Goal: Task Accomplishment & Management: Complete application form

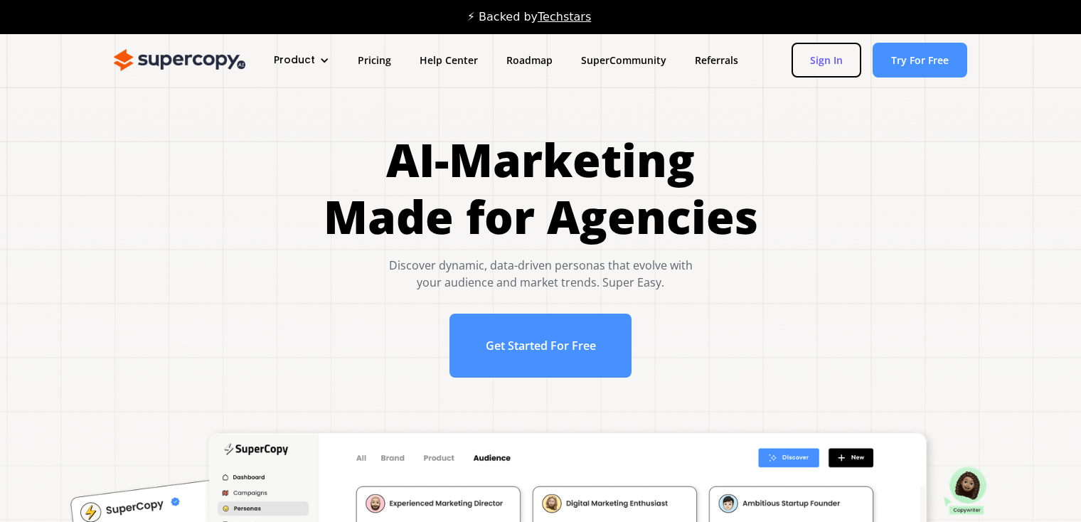
click at [848, 60] on link "Sign In" at bounding box center [826, 60] width 70 height 35
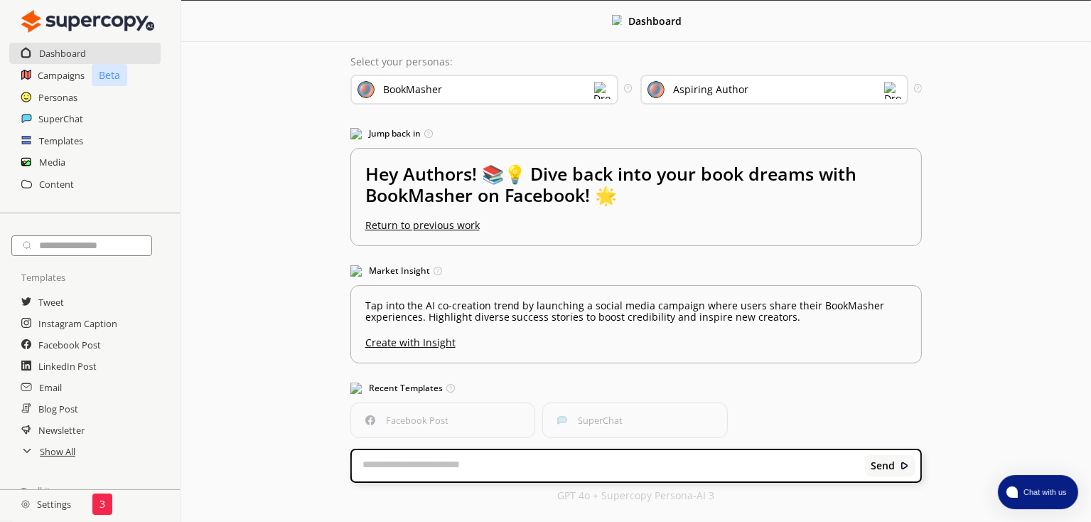
click at [106, 503] on div "3" at bounding box center [102, 503] width 20 height 21
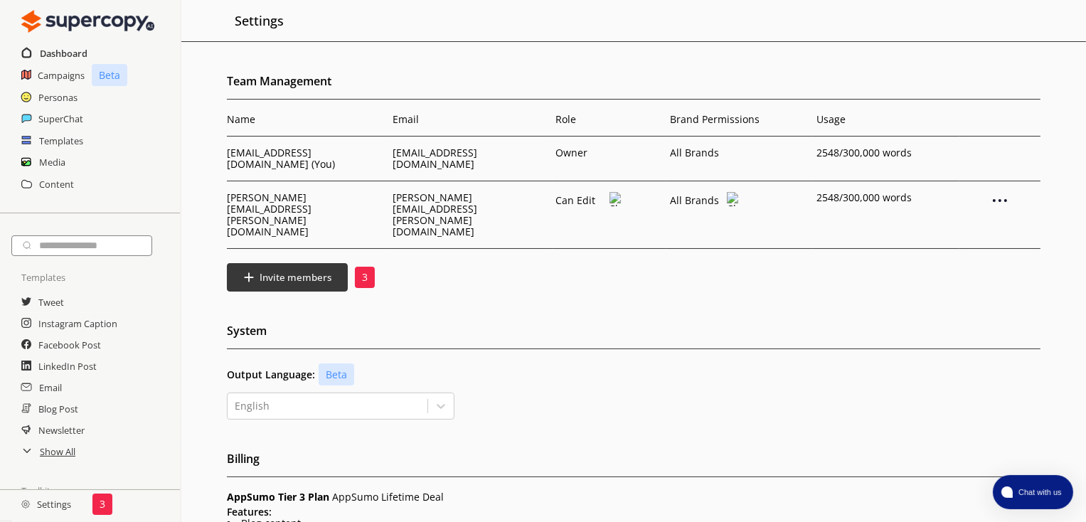
click at [73, 51] on h2 "Dashboard" at bounding box center [64, 53] width 48 height 21
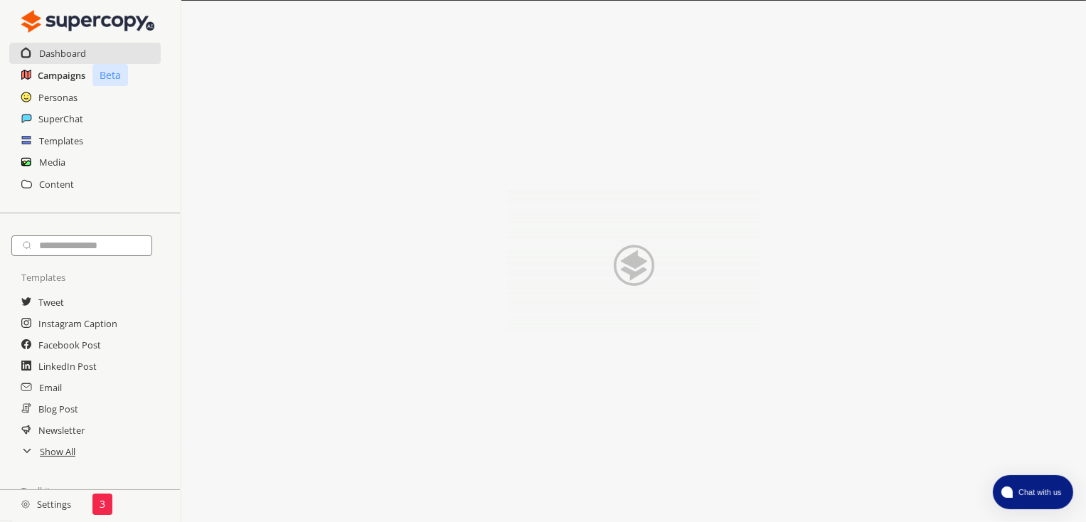
click at [58, 75] on h2 "Campaigns" at bounding box center [62, 75] width 48 height 21
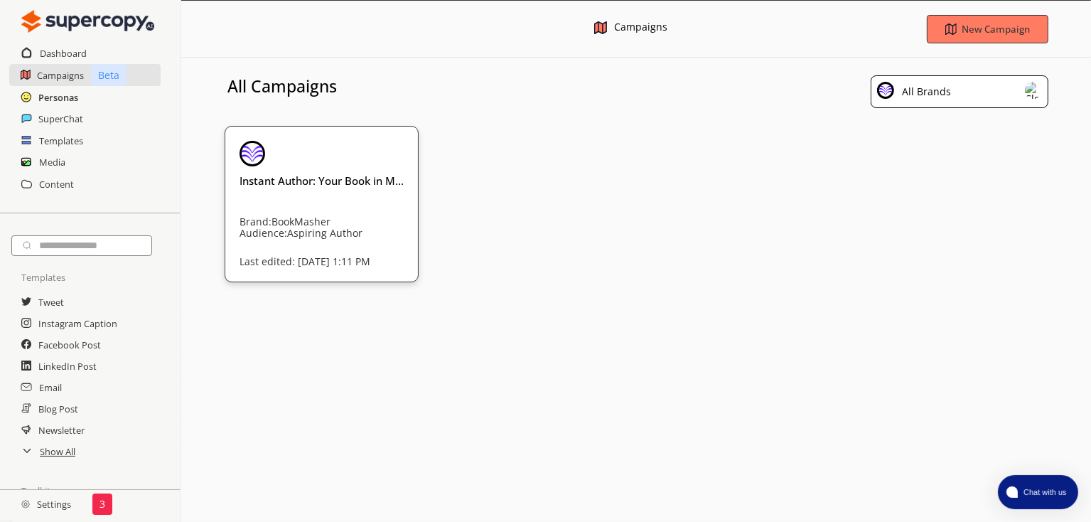
click at [70, 93] on h2 "Personas" at bounding box center [58, 97] width 40 height 21
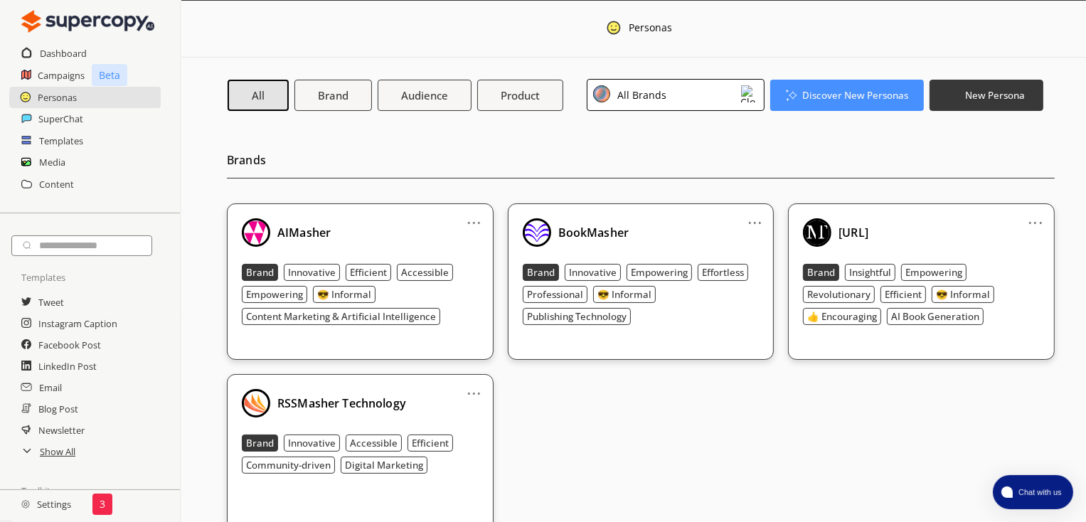
click at [737, 98] on div "All Brands" at bounding box center [676, 95] width 178 height 32
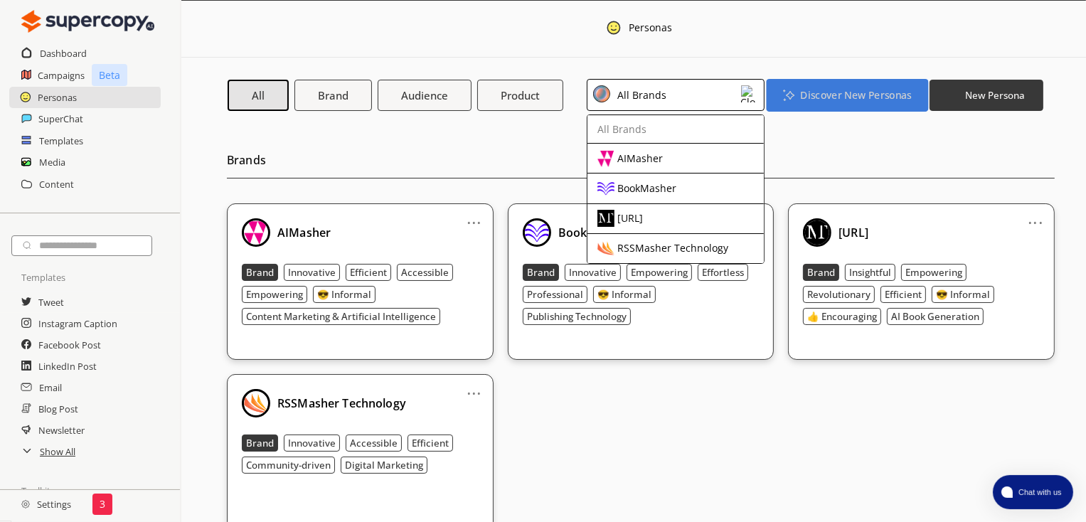
click at [839, 87] on button "Discover New Personas" at bounding box center [846, 94] width 161 height 33
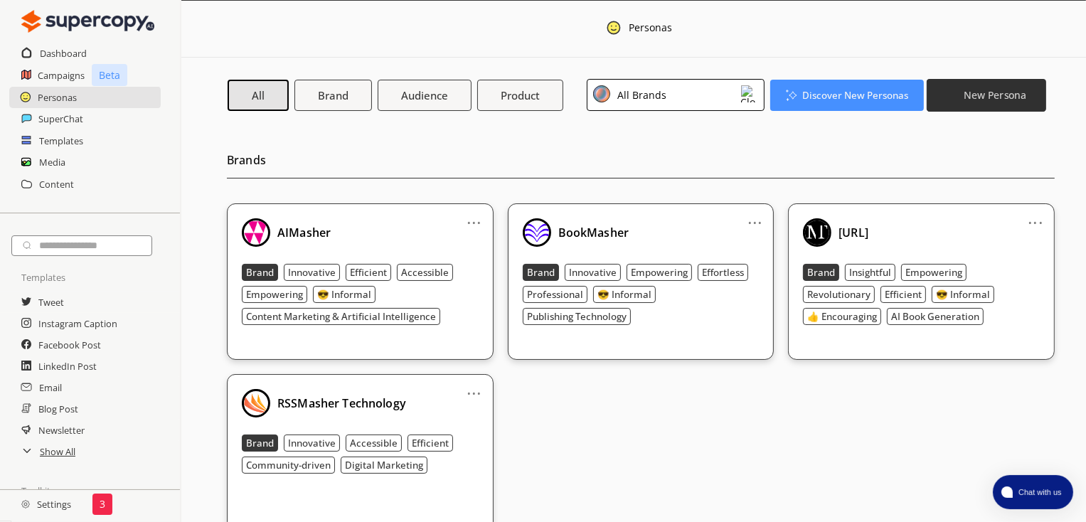
click at [968, 97] on b "New Persona" at bounding box center [994, 95] width 63 height 14
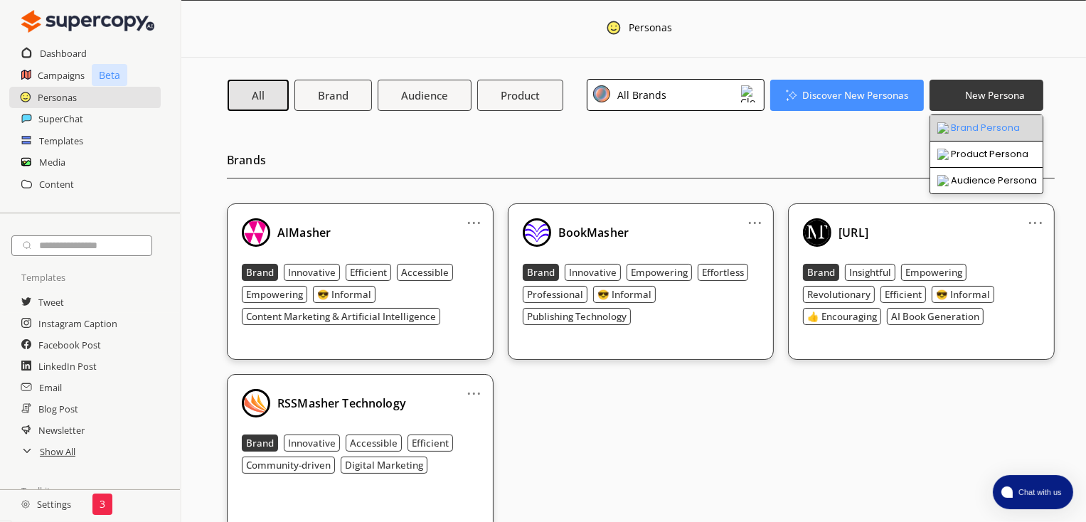
click at [973, 125] on li "Brand Persona" at bounding box center [986, 128] width 112 height 26
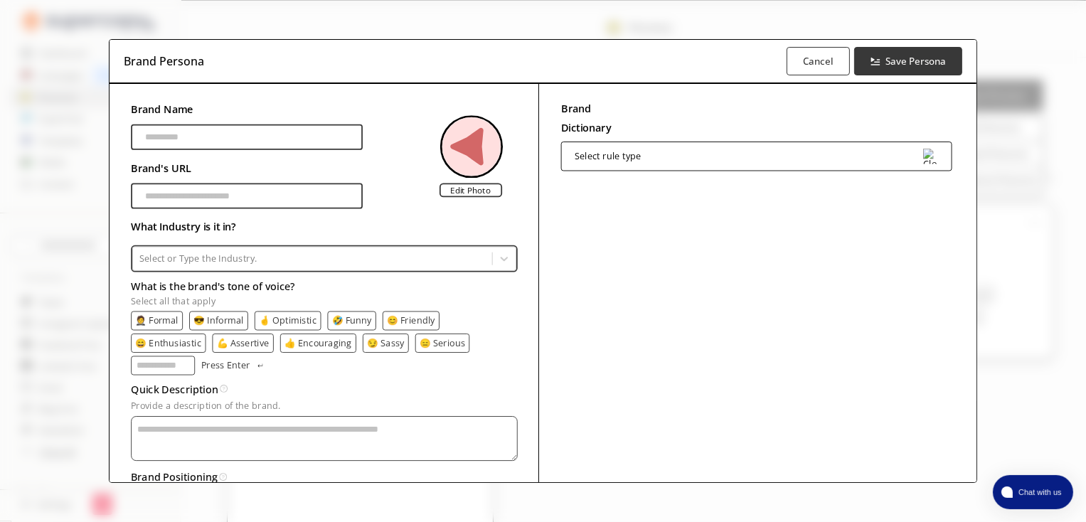
click at [204, 134] on input "Brand Name" at bounding box center [247, 137] width 232 height 26
type input "**********"
click at [196, 193] on input "Brand Name" at bounding box center [247, 196] width 232 height 26
paste input "**********"
type input "**********"
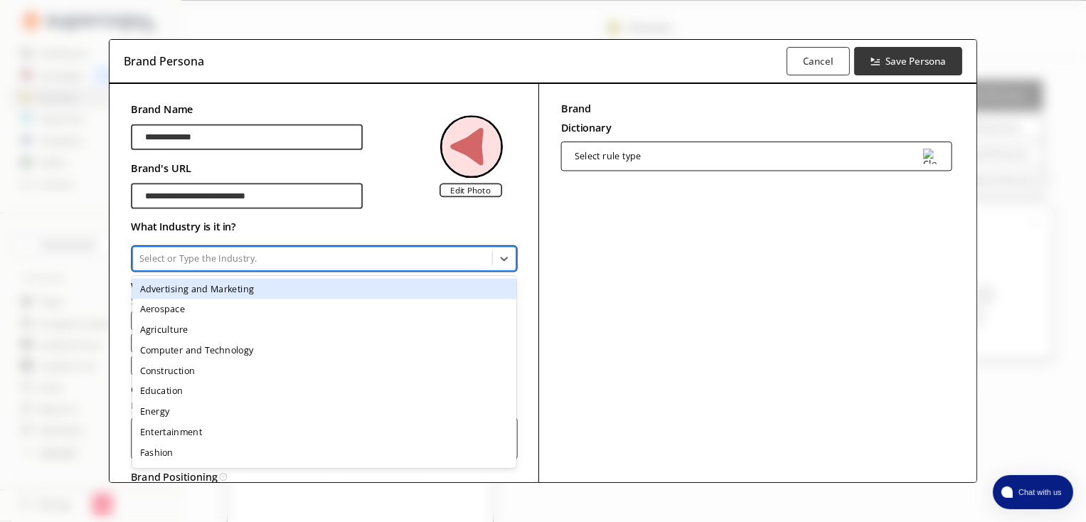
click at [270, 252] on div at bounding box center [312, 258] width 346 height 13
click at [257, 292] on div "Advertising and Marketing" at bounding box center [324, 288] width 384 height 21
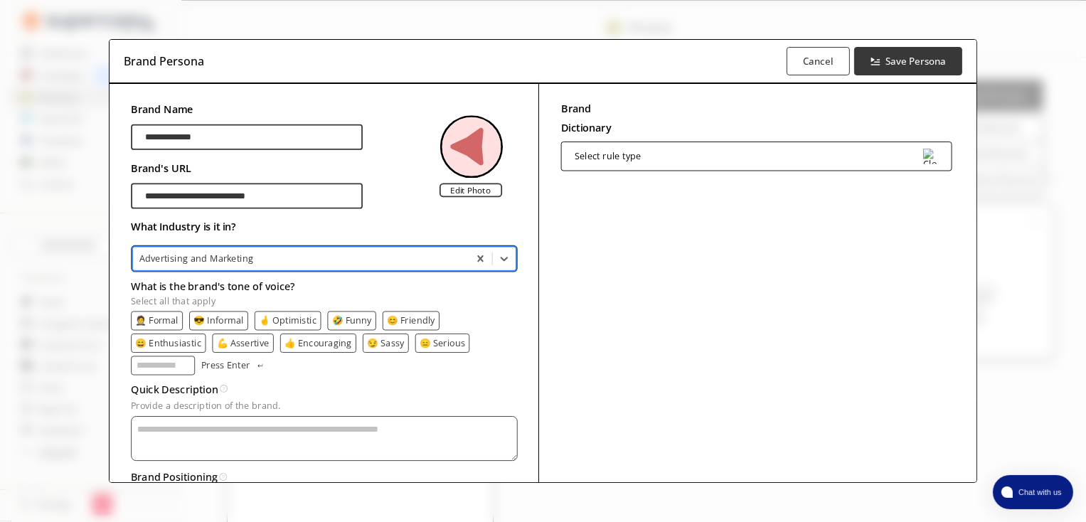
click at [173, 319] on p "🤵 Formal" at bounding box center [156, 321] width 43 height 10
drag, startPoint x: 225, startPoint y: 319, endPoint x: 236, endPoint y: 336, distance: 20.5
click at [225, 319] on p "😎 Informal" at bounding box center [220, 321] width 50 height 10
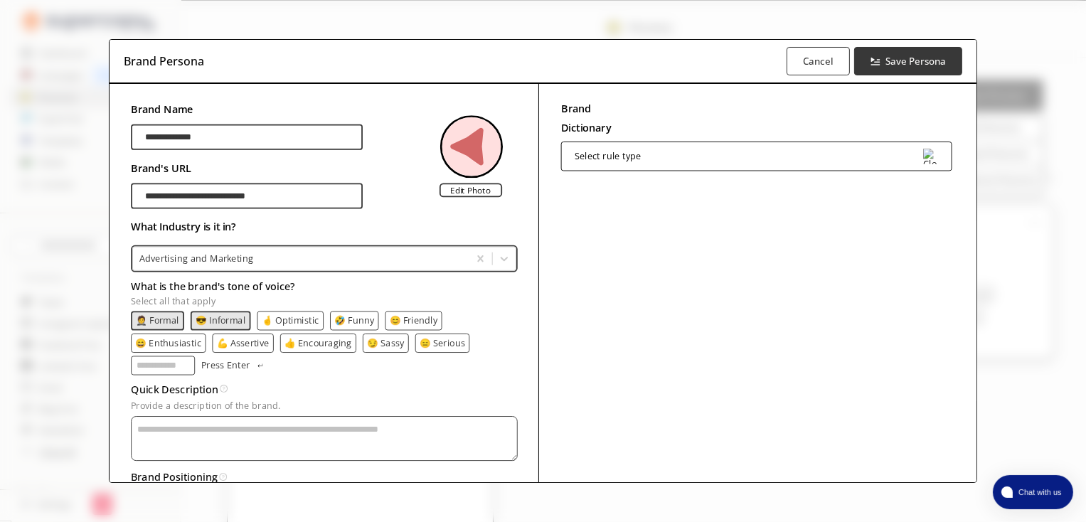
click at [304, 317] on p "🤞 Optimistic" at bounding box center [290, 321] width 58 height 10
click at [190, 346] on p "😄 Enthusiastic" at bounding box center [168, 343] width 66 height 10
click at [306, 343] on p "👍 Encouraging" at bounding box center [320, 343] width 68 height 10
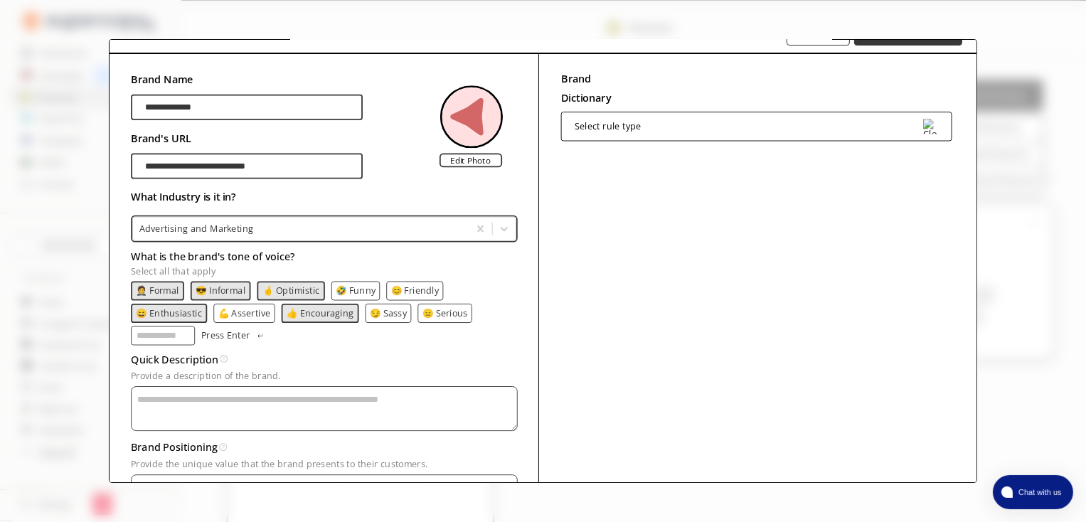
scroll to position [100, 0]
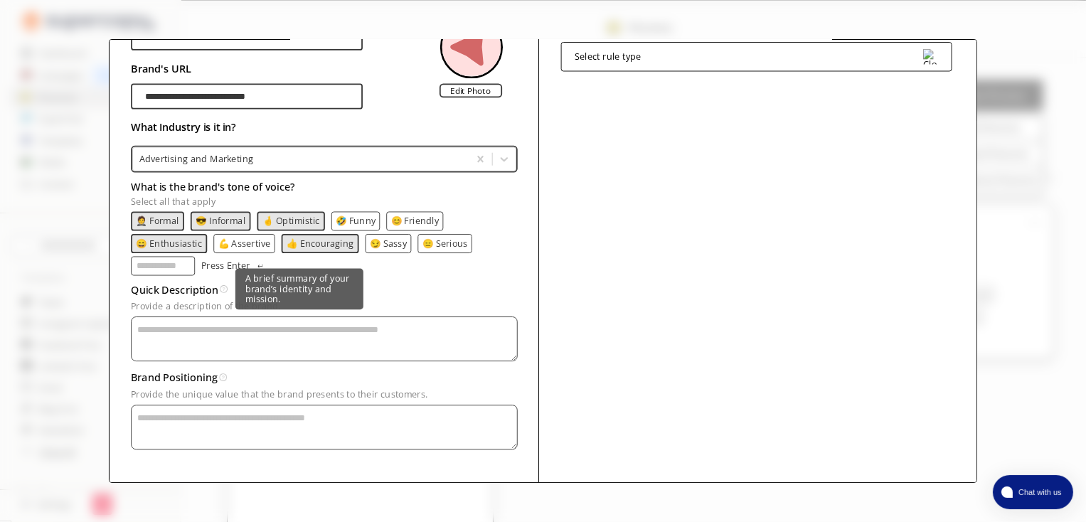
click at [220, 288] on img at bounding box center [224, 289] width 8 height 8
click at [264, 331] on textarea "Provide a description of the brand." at bounding box center [324, 338] width 386 height 45
paste textarea "**********"
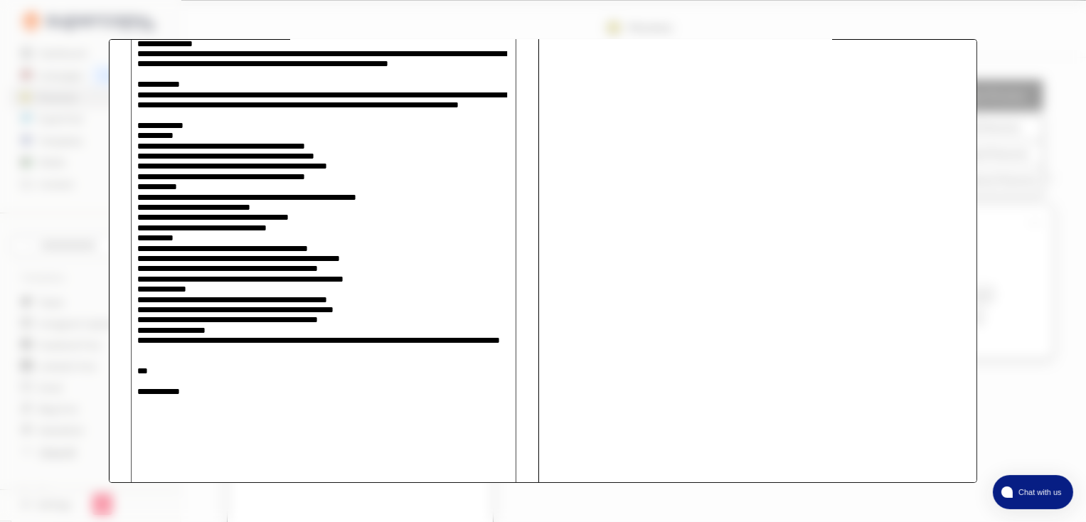
scroll to position [417, 0]
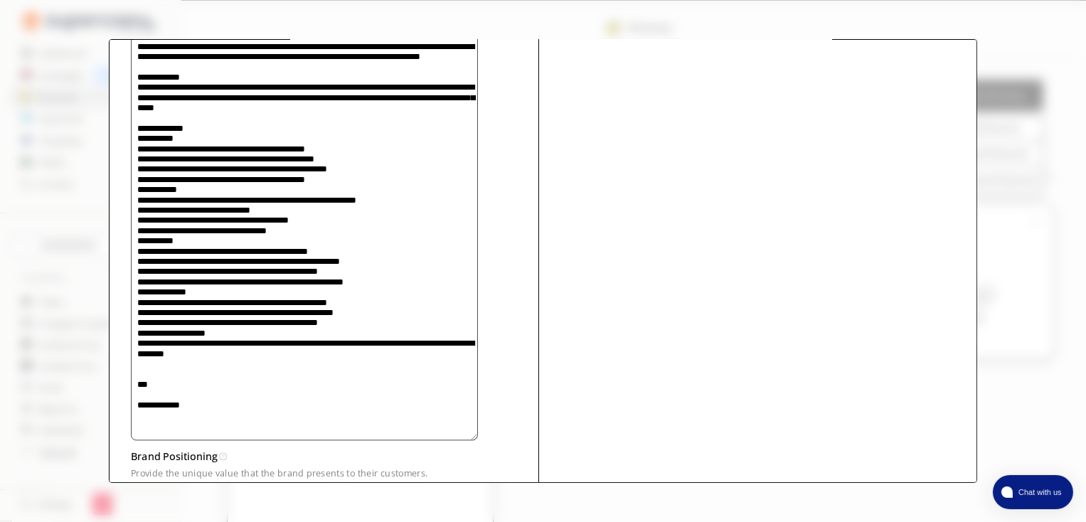
drag, startPoint x: 161, startPoint y: 472, endPoint x: 128, endPoint y: 376, distance: 101.4
click at [131, 376] on textarea "Provide a description of the brand." at bounding box center [304, 226] width 347 height 427
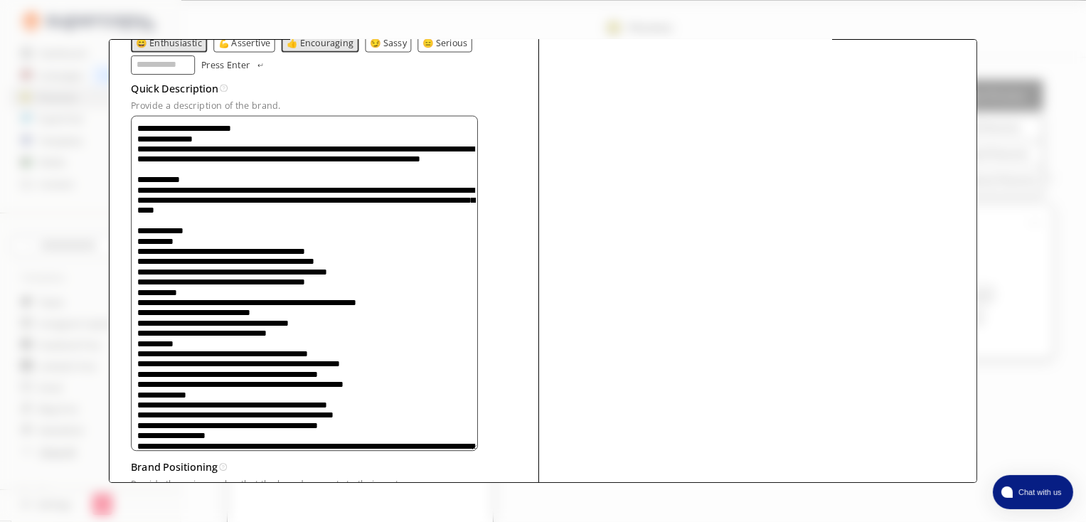
scroll to position [310, 0]
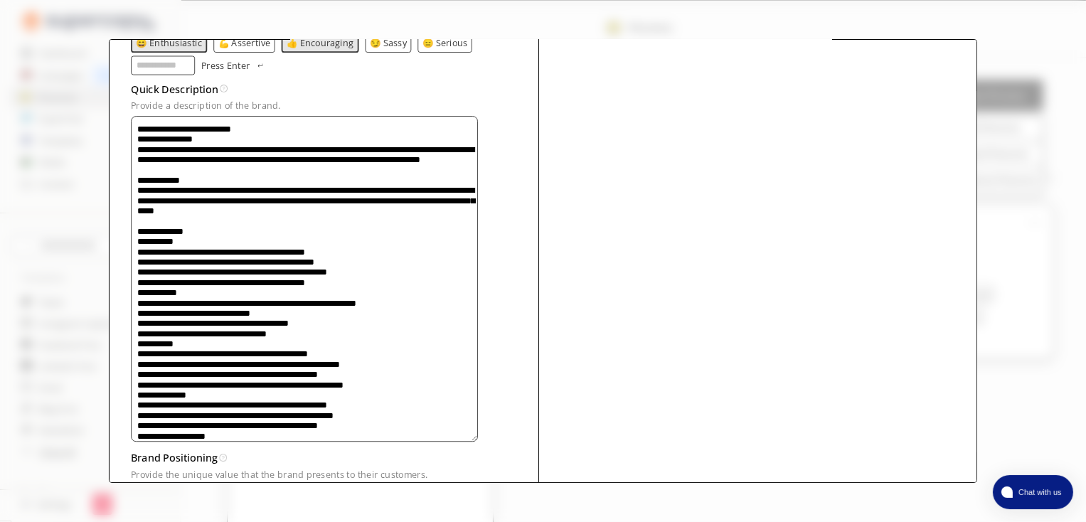
type textarea "**********"
click at [360, 84] on div "Quick Description A brief summary of your brand’s identity and mission." at bounding box center [324, 90] width 386 height 21
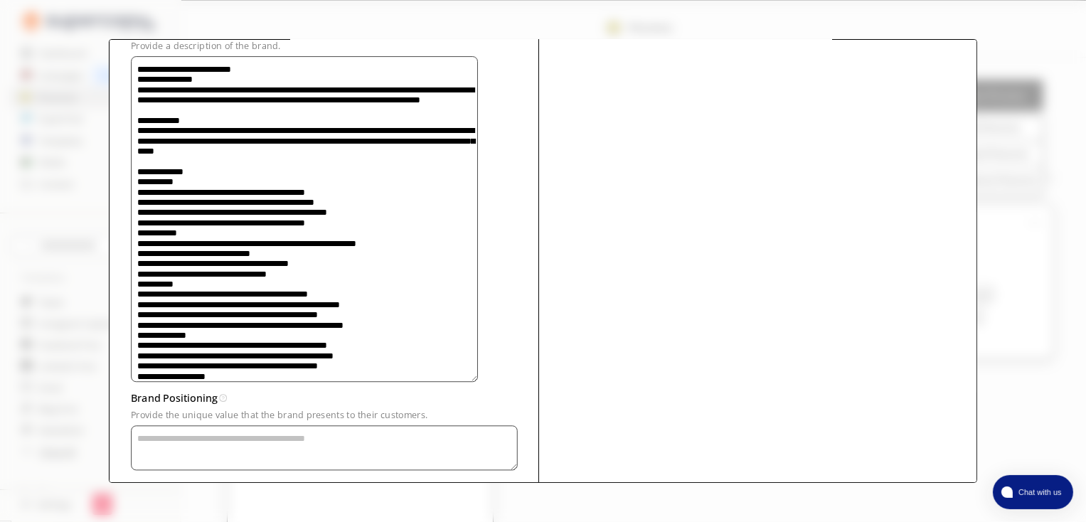
scroll to position [452, 0]
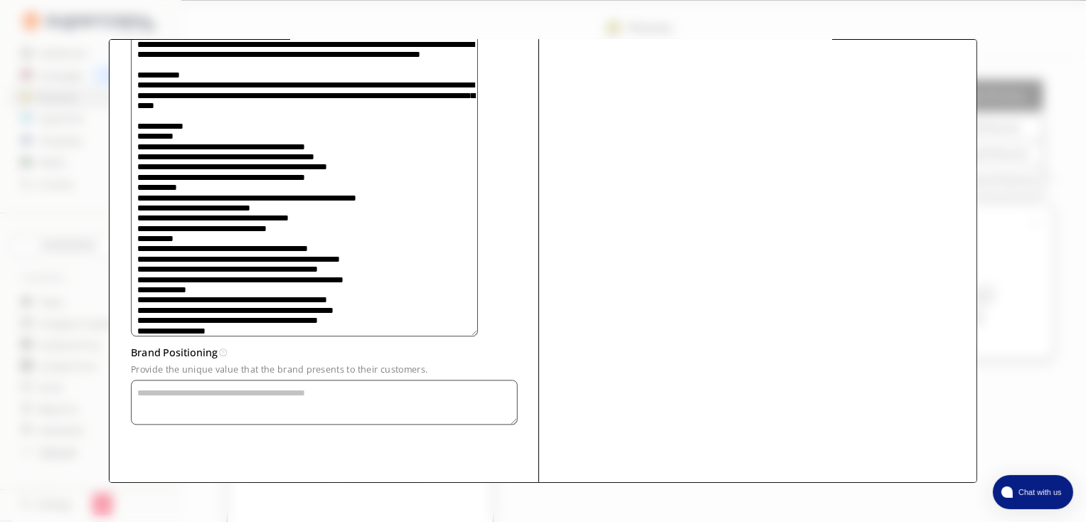
click at [176, 336] on textarea "Provide a description of the brand." at bounding box center [304, 174] width 347 height 326
paste textarea "**********"
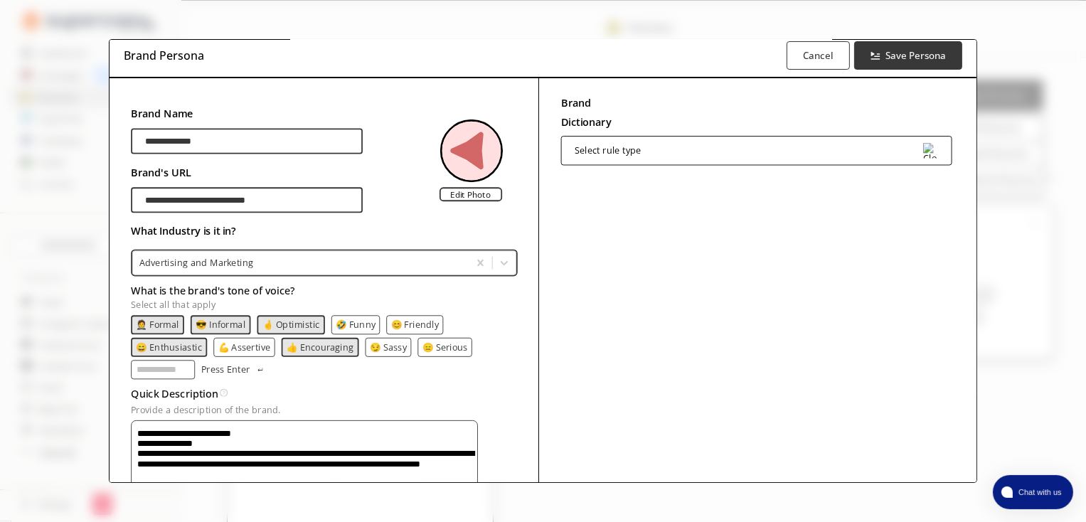
scroll to position [0, 0]
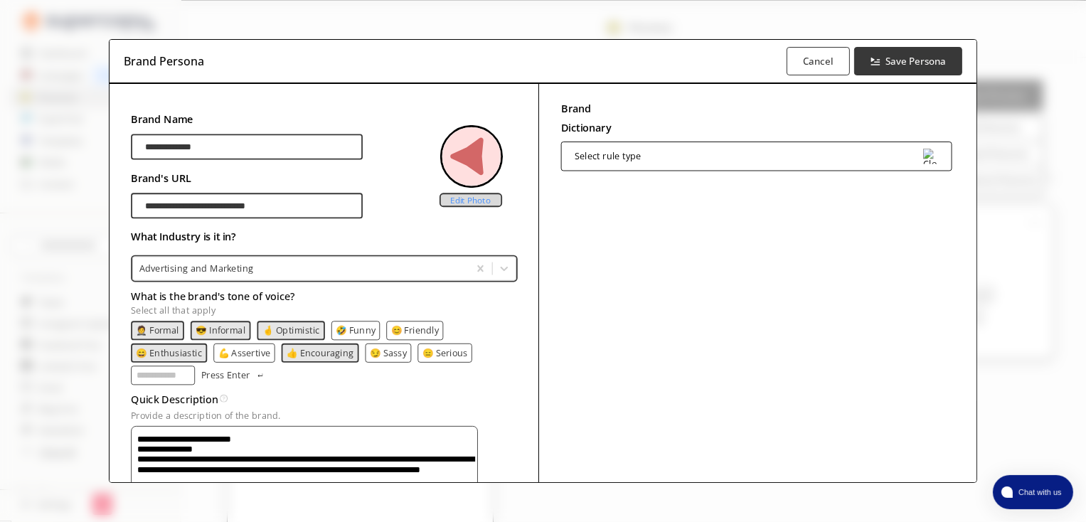
type textarea "**********"
click at [481, 205] on label "Edit Photo" at bounding box center [470, 200] width 63 height 14
click at [0, 0] on input "Edit Photo" at bounding box center [0, 0] width 0 height 0
click at [702, 156] on div "Select rule type" at bounding box center [756, 155] width 391 height 29
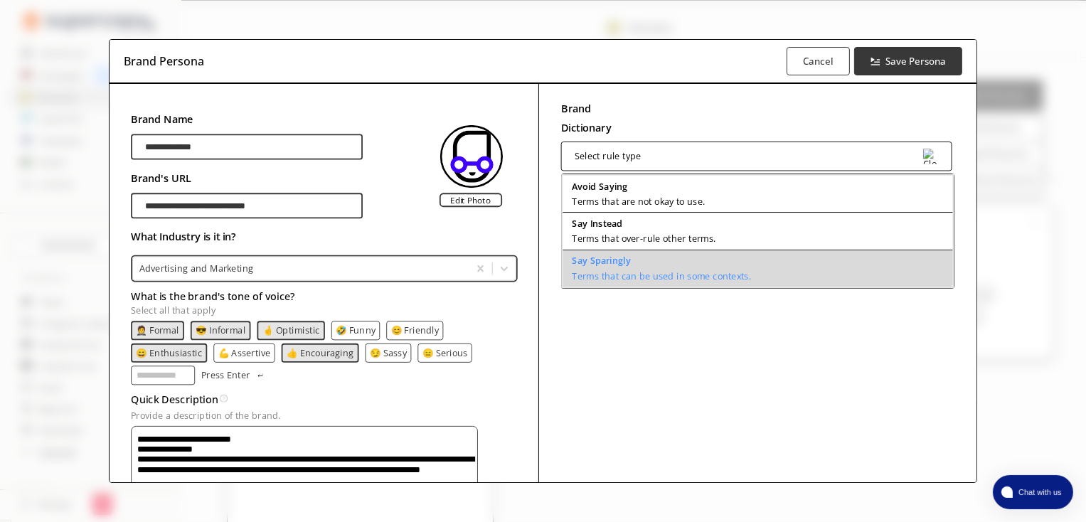
click at [656, 267] on div "Say Sparingly Terms that can be used in some contexts." at bounding box center [661, 268] width 179 height 26
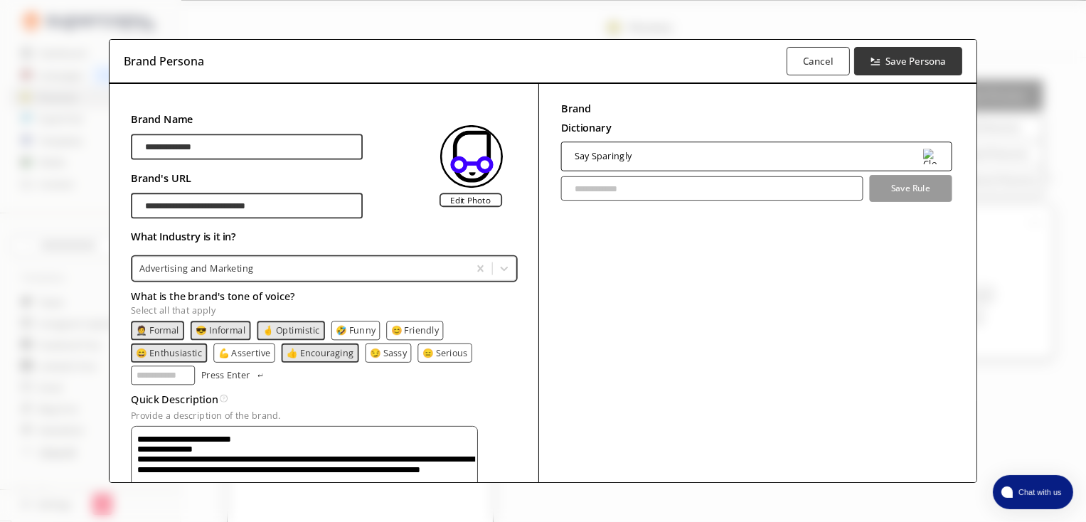
click at [923, 150] on img at bounding box center [931, 157] width 16 height 16
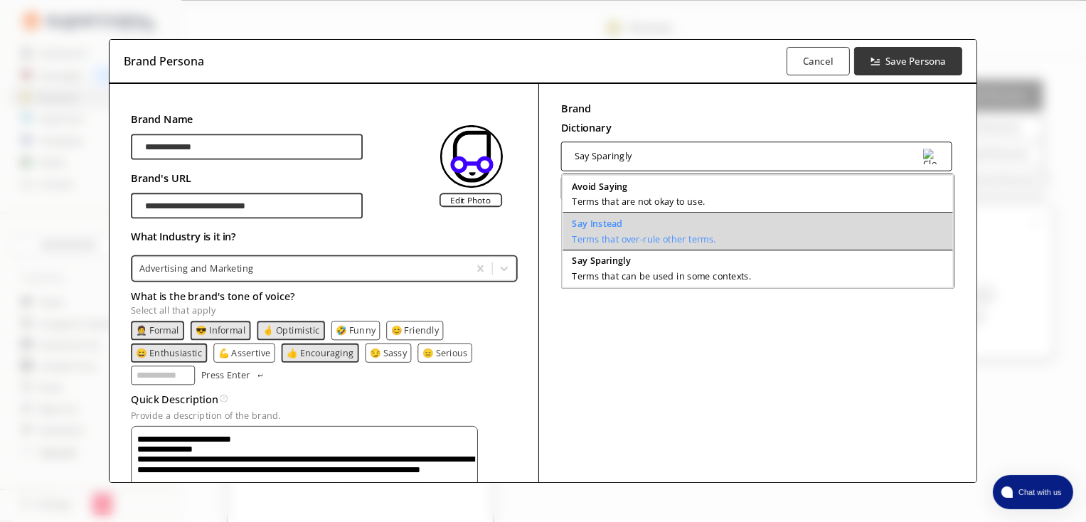
click at [665, 224] on div "Say Instead" at bounding box center [644, 223] width 144 height 10
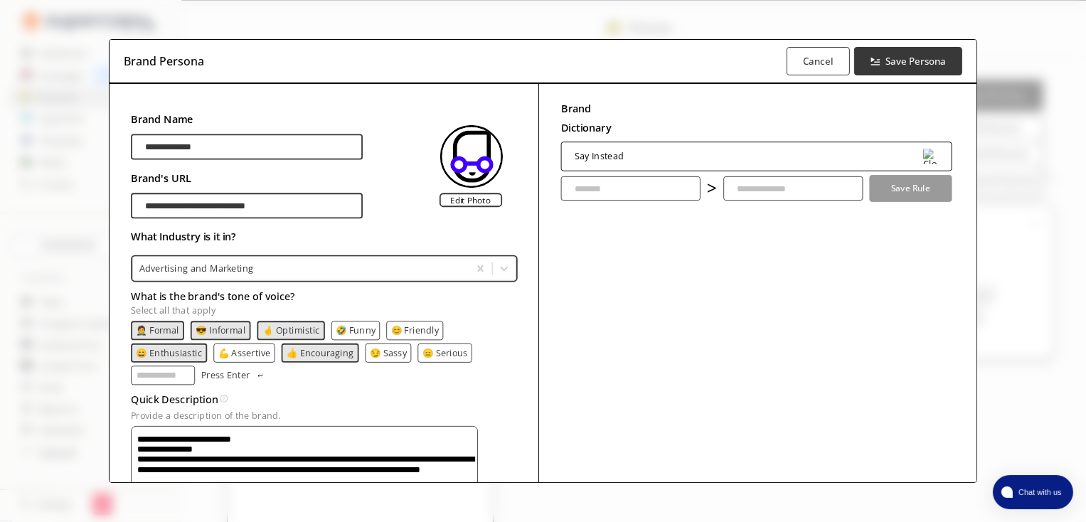
click at [622, 188] on input "text" at bounding box center [630, 188] width 139 height 24
click at [749, 185] on input "text" at bounding box center [793, 188] width 139 height 24
click at [611, 191] on input "text" at bounding box center [630, 188] width 139 height 24
type input "**********"
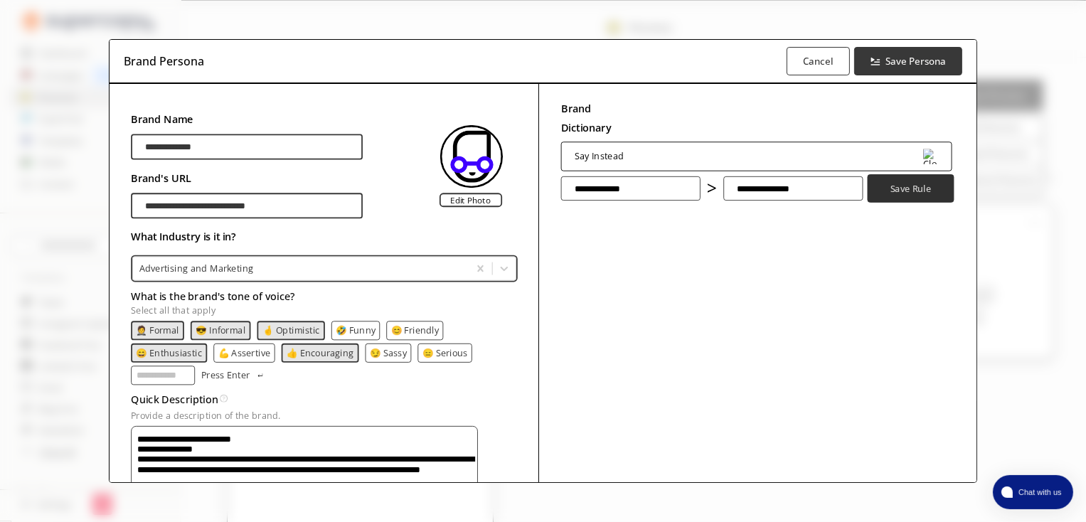
click at [919, 187] on b "Save Rule" at bounding box center [910, 189] width 41 height 12
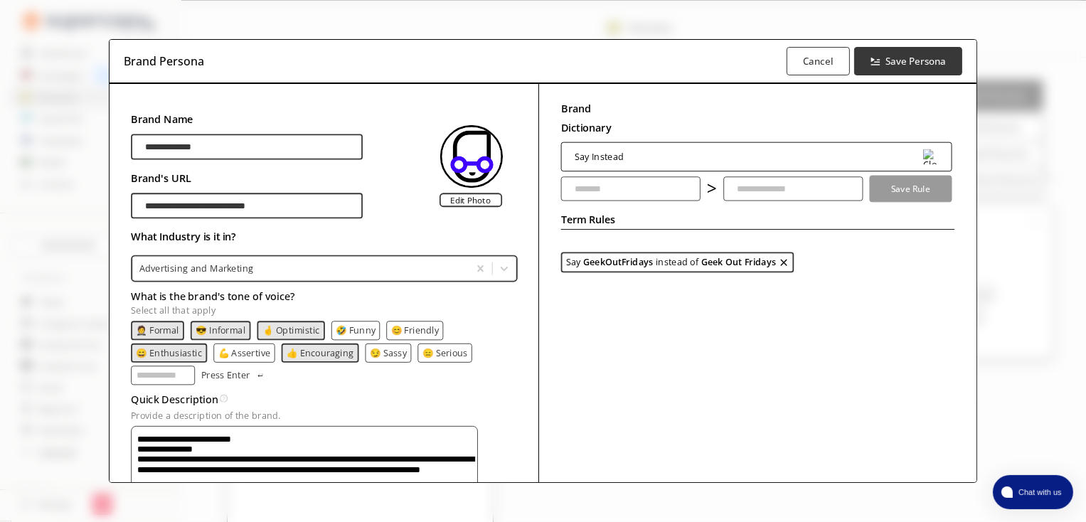
click at [600, 185] on input "text" at bounding box center [630, 189] width 139 height 24
type input "**********"
click at [770, 193] on input "*****" at bounding box center [793, 189] width 139 height 24
type input "**********"
click at [904, 187] on b "Save Rule" at bounding box center [910, 189] width 41 height 12
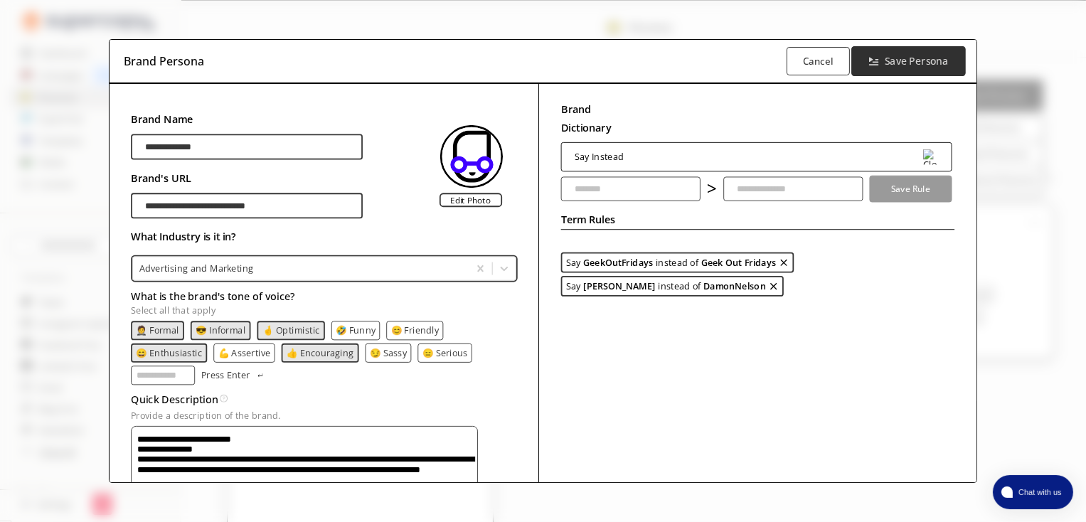
click at [913, 62] on b "Save Persona" at bounding box center [915, 62] width 63 height 14
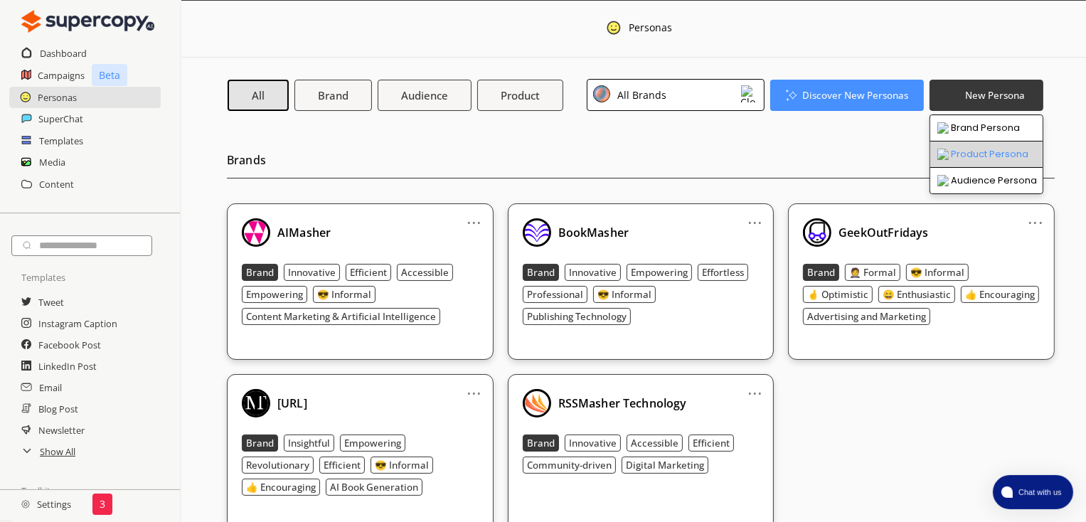
click at [977, 154] on li "Product Persona" at bounding box center [986, 154] width 112 height 26
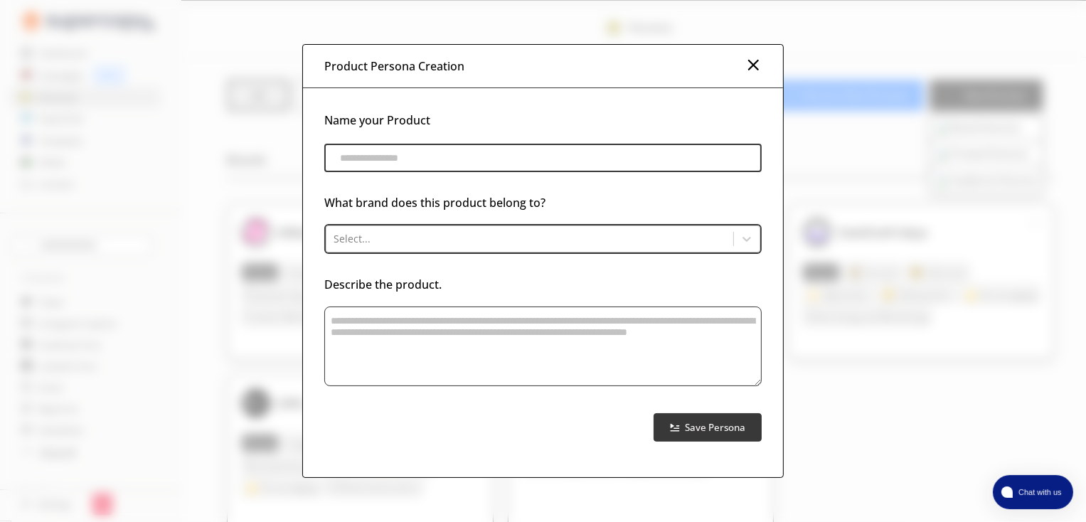
click at [760, 66] on img at bounding box center [752, 64] width 17 height 17
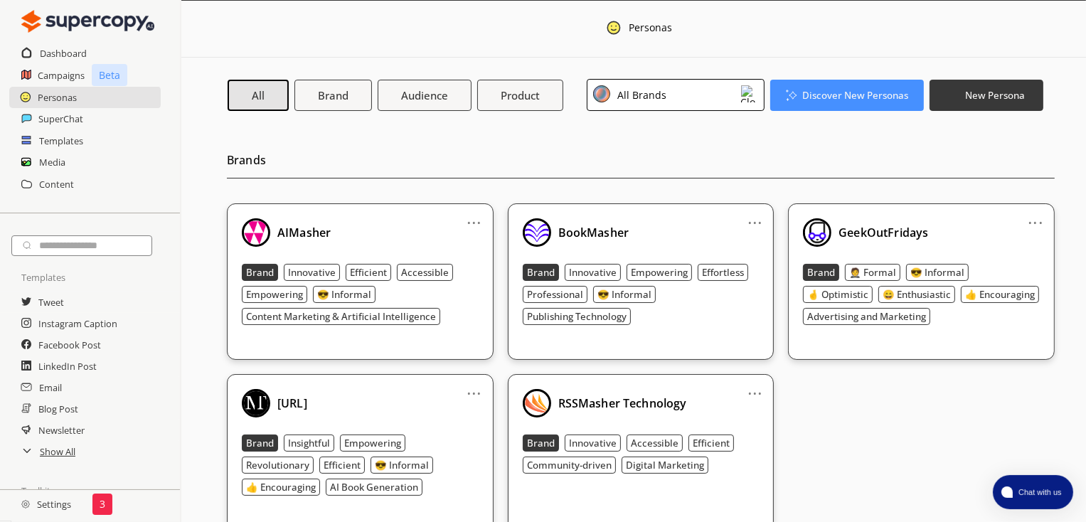
click at [886, 248] on div "GeekOutFridays Brand 🤵 Formal 😎 Informal 🤞 Optimistic 😄 Enthusiastic 👍 Encourag…" at bounding box center [921, 271] width 237 height 107
click at [363, 100] on button "Brand" at bounding box center [332, 94] width 81 height 33
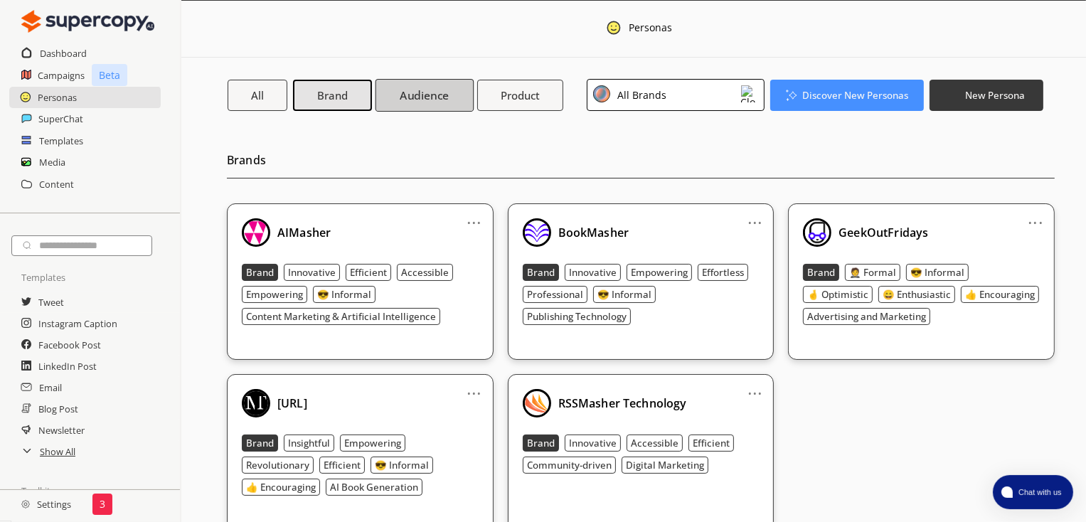
click at [405, 97] on b "Audience" at bounding box center [424, 94] width 49 height 15
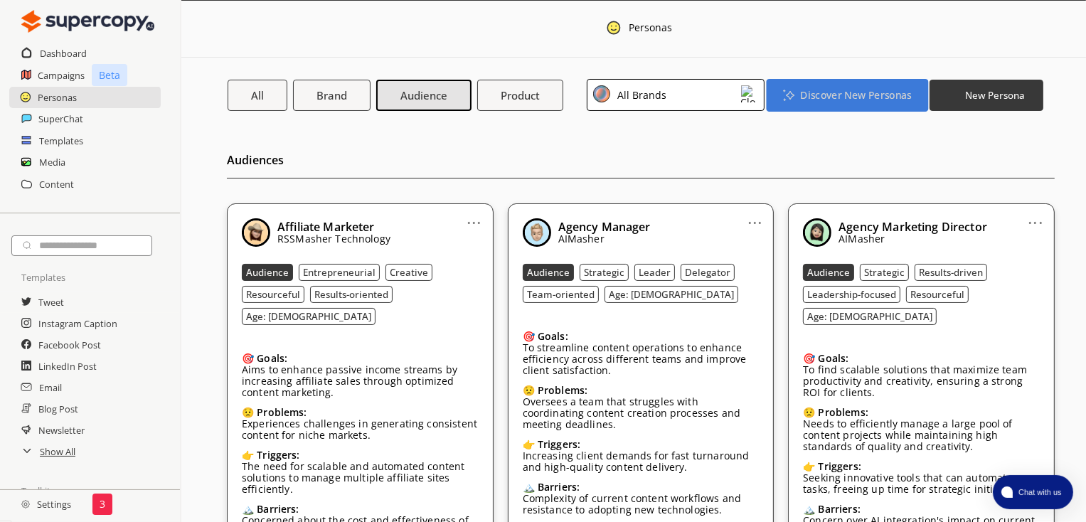
click at [872, 99] on b "Discover New Personas" at bounding box center [855, 95] width 111 height 14
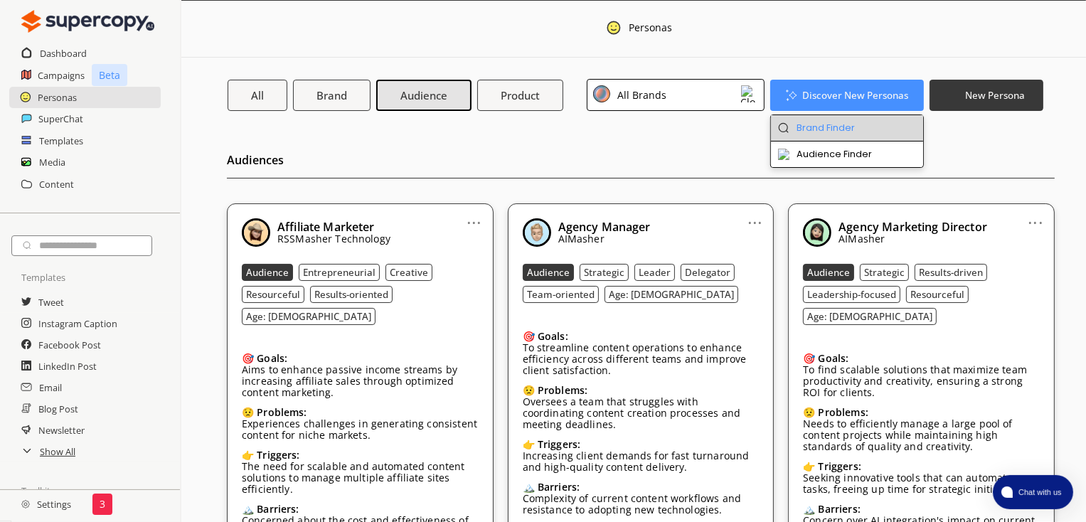
click at [856, 120] on li "Brand Finder" at bounding box center [847, 128] width 153 height 26
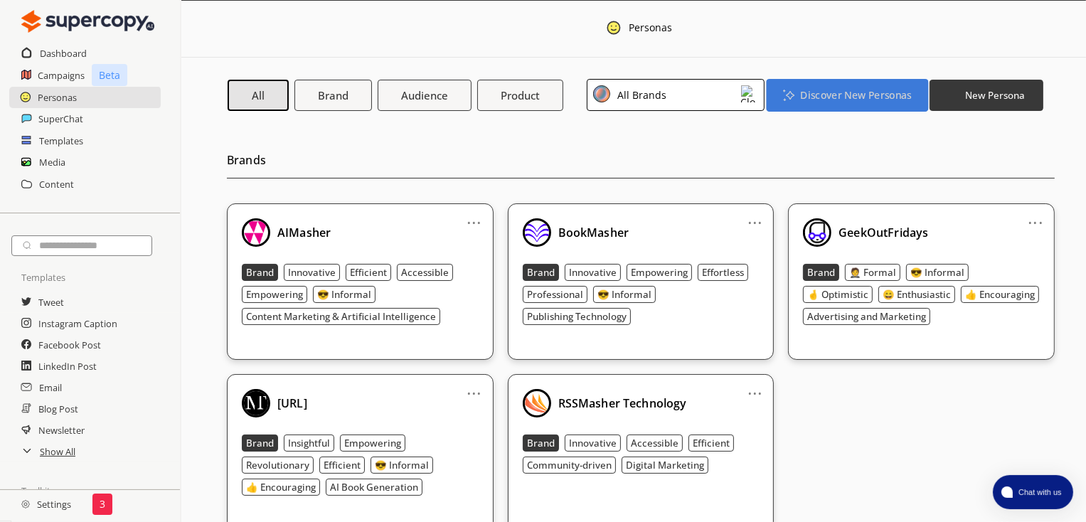
click at [833, 92] on b "Discover New Personas" at bounding box center [855, 95] width 111 height 14
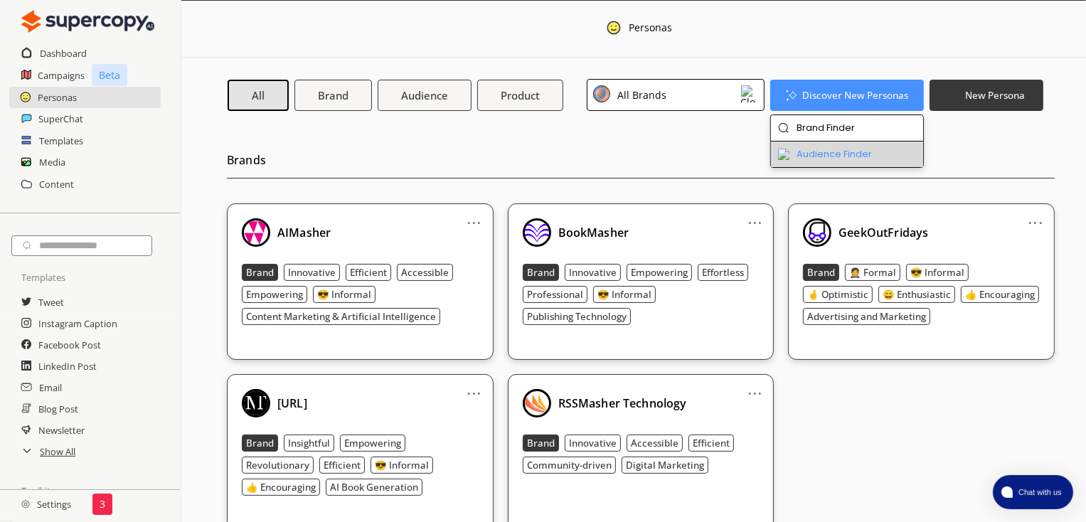
click at [828, 147] on li "Audience Finder" at bounding box center [847, 154] width 153 height 26
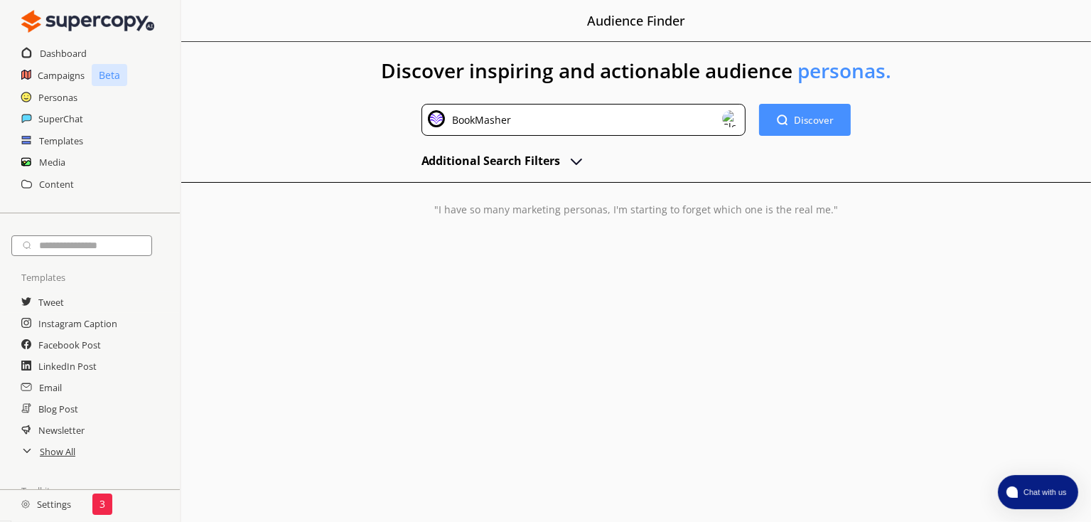
click at [727, 112] on img at bounding box center [730, 118] width 17 height 17
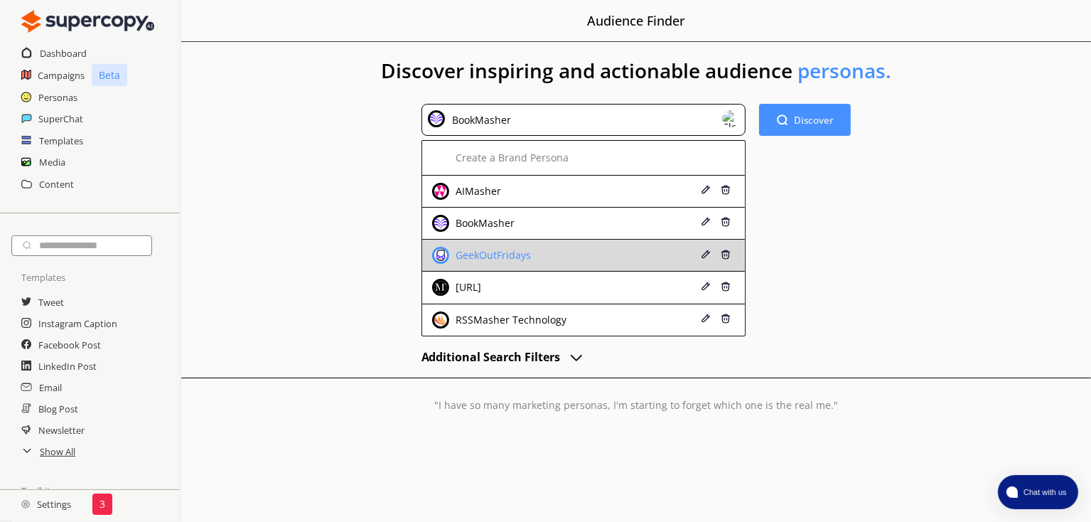
click at [512, 251] on div "GeekOutFridays" at bounding box center [491, 255] width 79 height 11
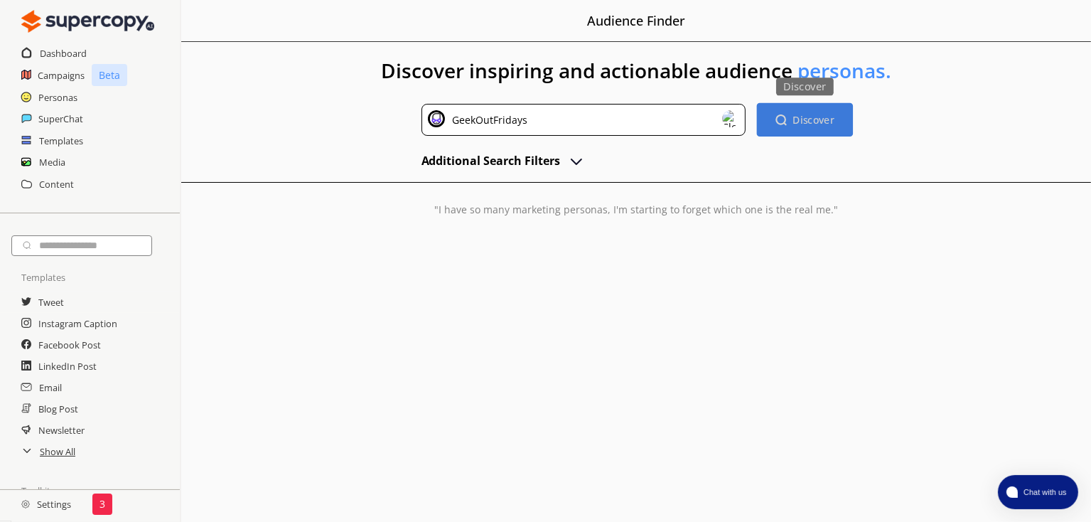
click at [794, 122] on b "Discover" at bounding box center [814, 120] width 42 height 14
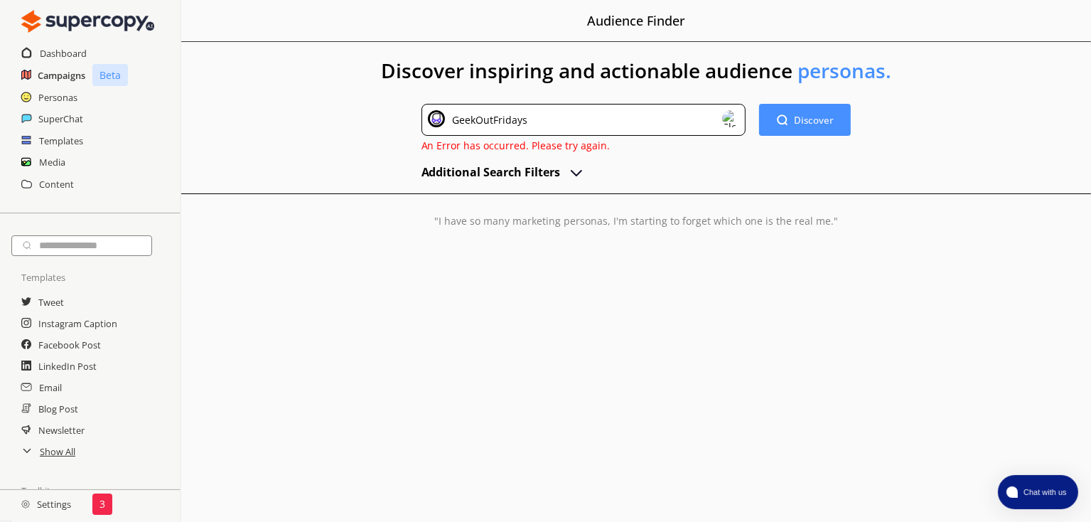
click at [68, 75] on h2 "Campaigns" at bounding box center [62, 75] width 48 height 21
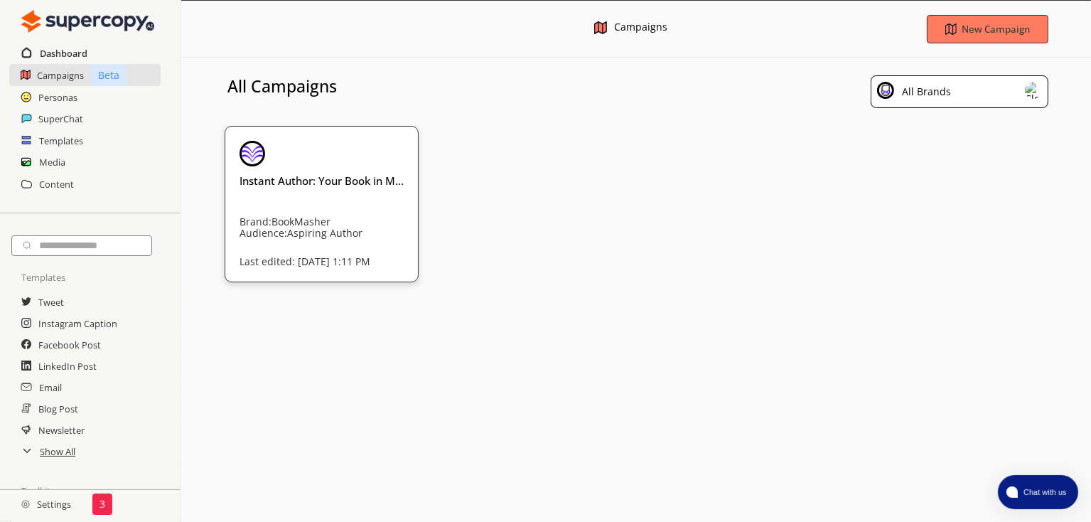
click at [77, 53] on h2 "Dashboard" at bounding box center [64, 53] width 48 height 21
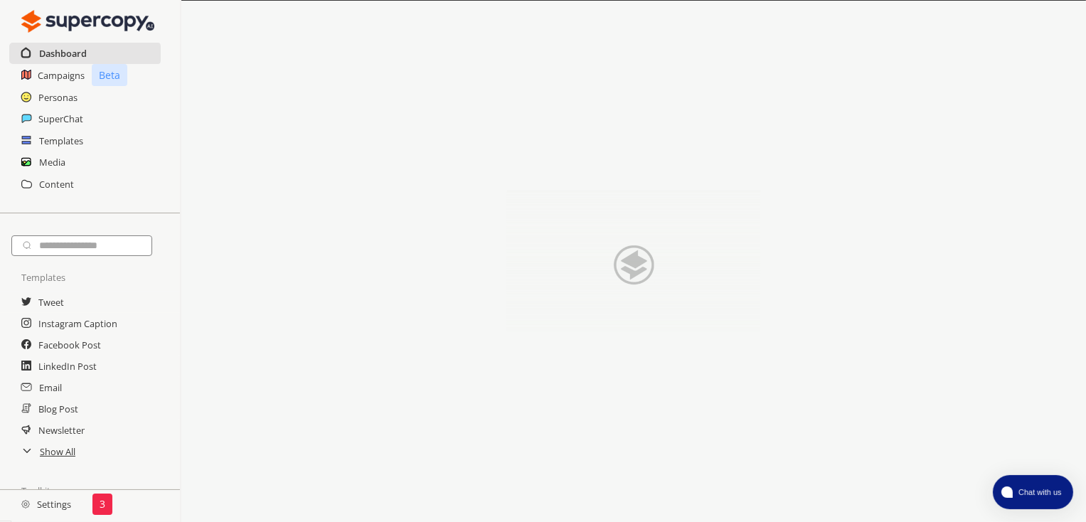
click at [68, 53] on h2 "Dashboard" at bounding box center [63, 53] width 48 height 21
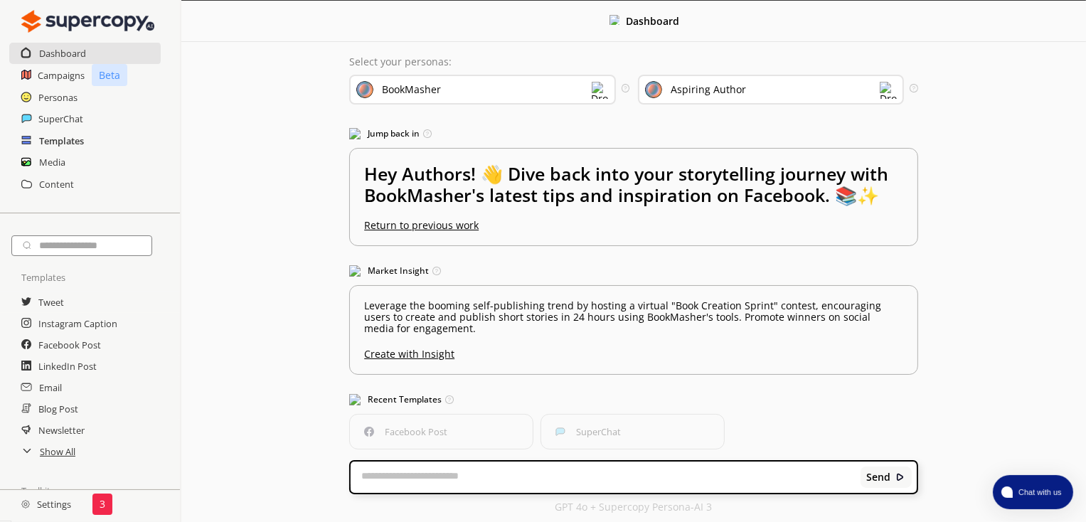
click at [55, 140] on h2 "Templates" at bounding box center [61, 140] width 45 height 21
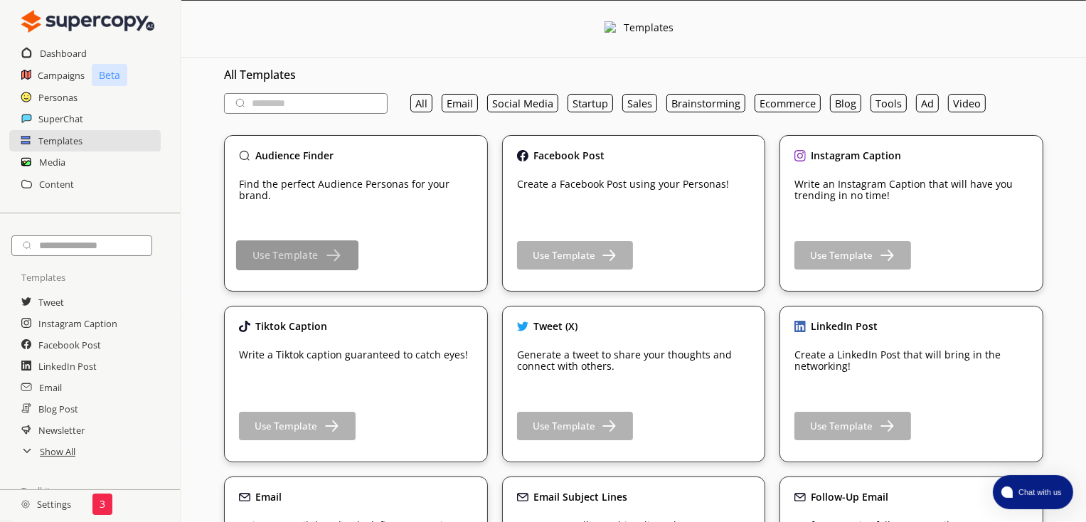
click at [291, 252] on b "Use Template" at bounding box center [284, 256] width 65 height 14
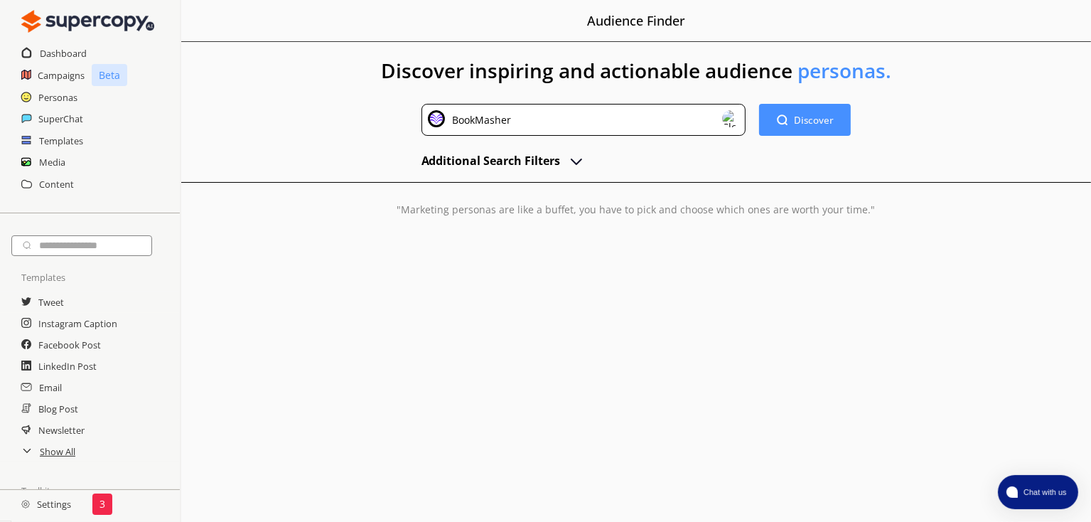
click at [710, 119] on div "BookMasher" at bounding box center [584, 120] width 324 height 32
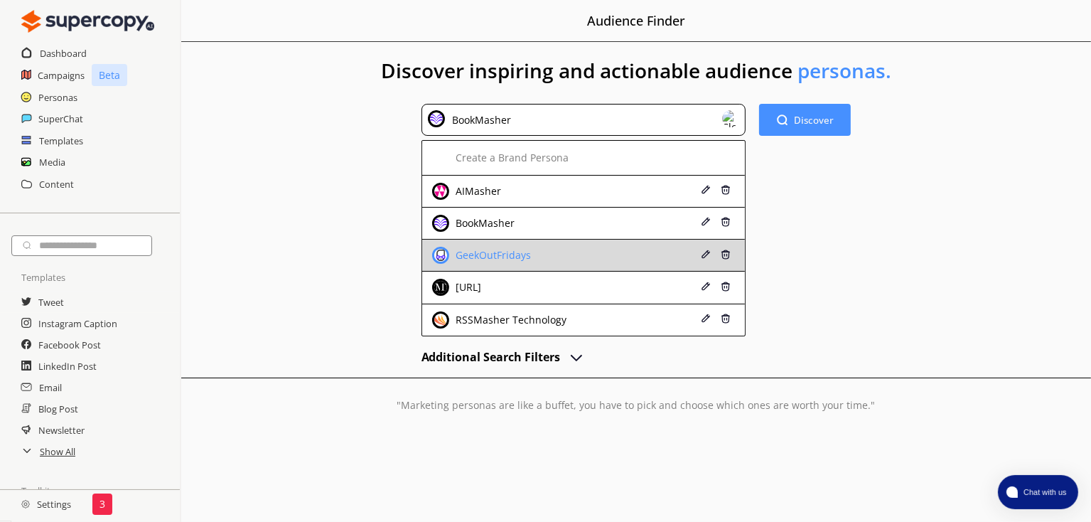
click at [506, 250] on div "GeekOutFridays" at bounding box center [491, 255] width 79 height 11
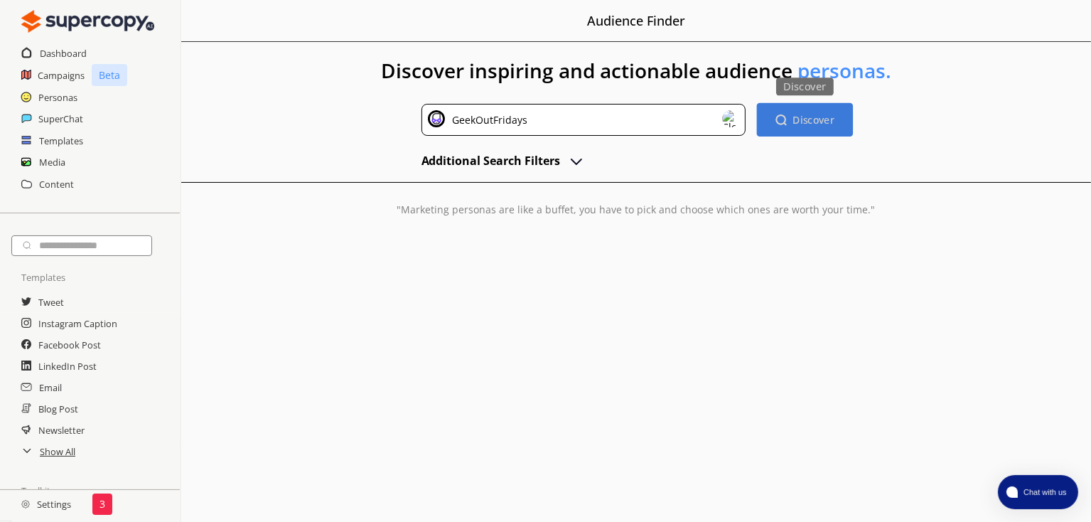
click at [801, 121] on b "Discover" at bounding box center [814, 120] width 42 height 14
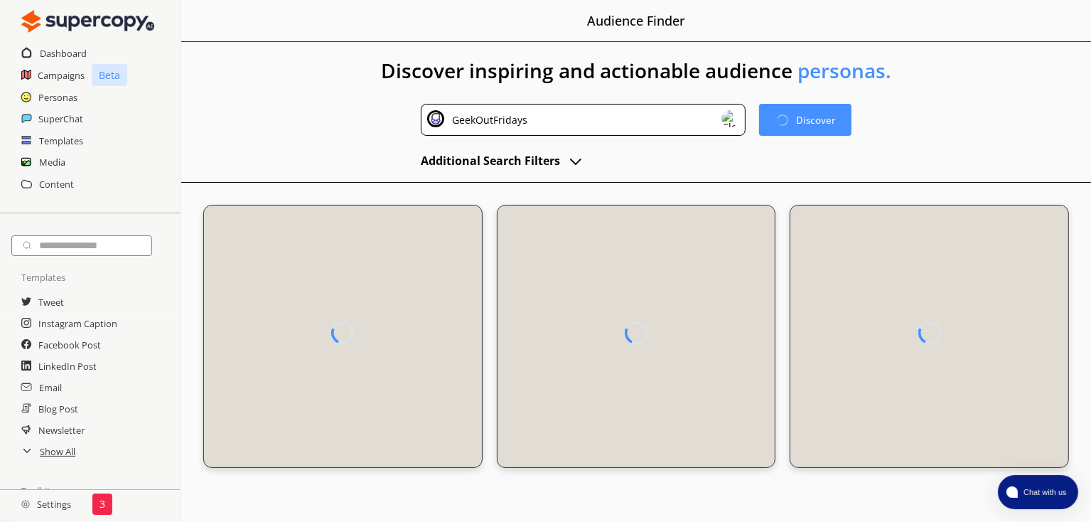
click at [572, 161] on img "advanced-inputs" at bounding box center [575, 160] width 17 height 17
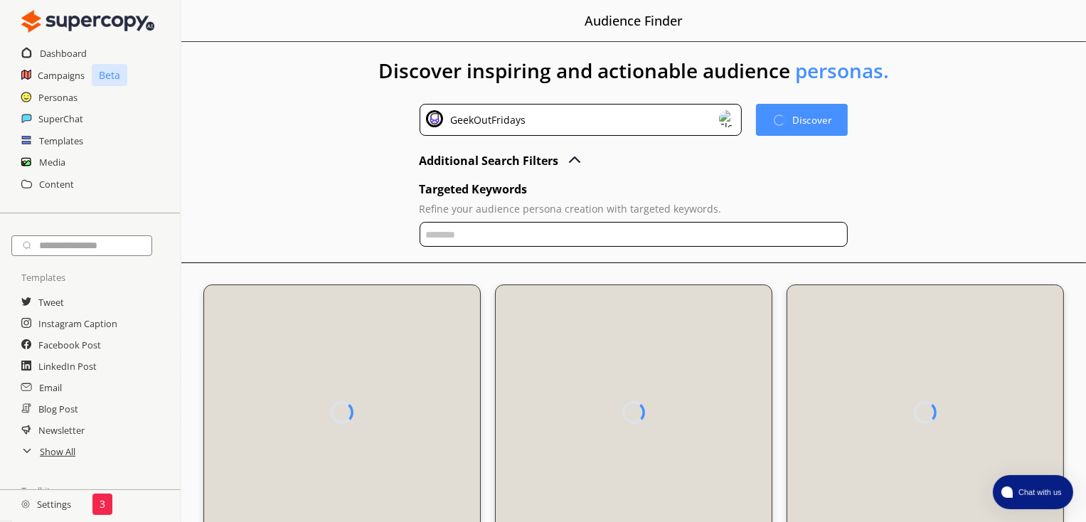
click at [572, 161] on img "advanced-inputs" at bounding box center [574, 160] width 17 height 17
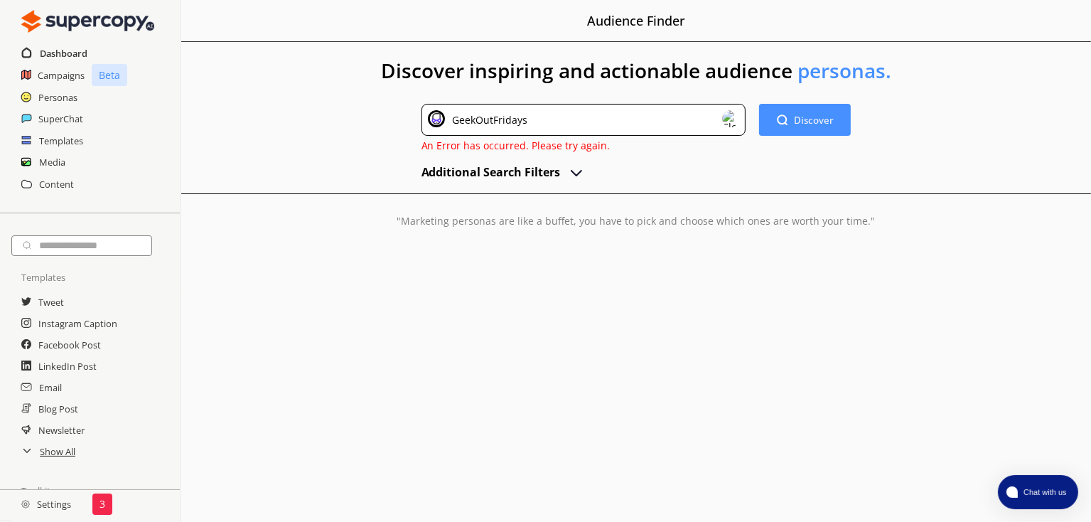
click at [58, 51] on h2 "Dashboard" at bounding box center [64, 53] width 48 height 21
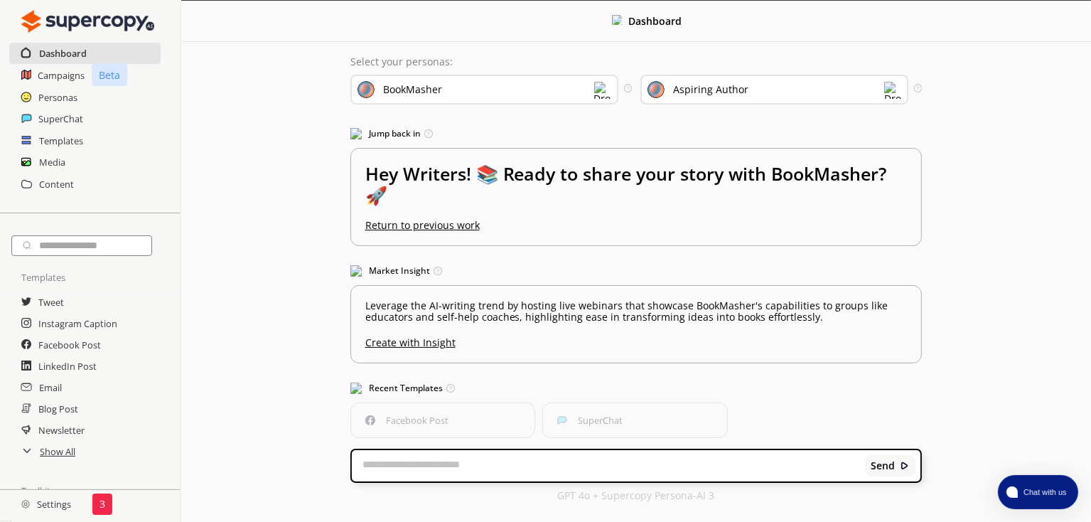
click at [64, 50] on h2 "Dashboard" at bounding box center [63, 53] width 48 height 21
click at [65, 97] on h2 "Personas" at bounding box center [58, 97] width 40 height 21
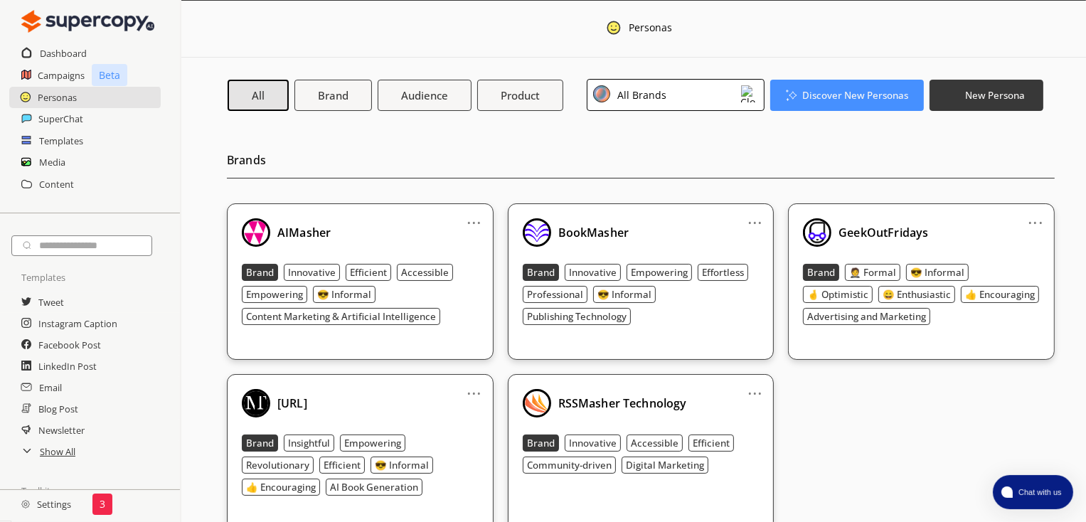
click at [960, 227] on div "GeekOutFridays" at bounding box center [921, 232] width 237 height 28
click at [1032, 217] on link "..." at bounding box center [1035, 216] width 15 height 11
click at [899, 225] on b "GeekOutFridays" at bounding box center [883, 233] width 90 height 16
click at [1000, 104] on button "New Persona" at bounding box center [985, 94] width 119 height 33
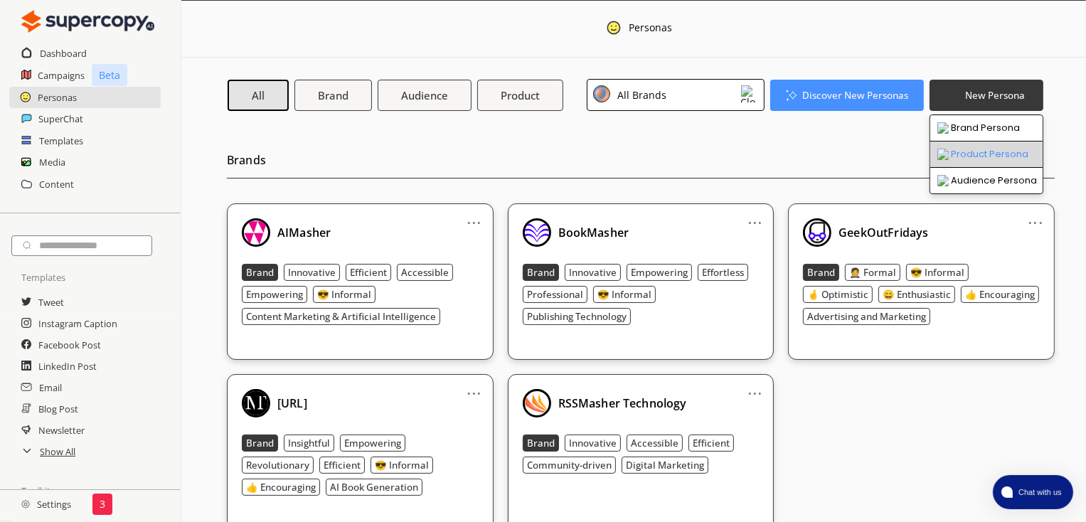
click at [994, 152] on li "Product Persona" at bounding box center [986, 154] width 112 height 26
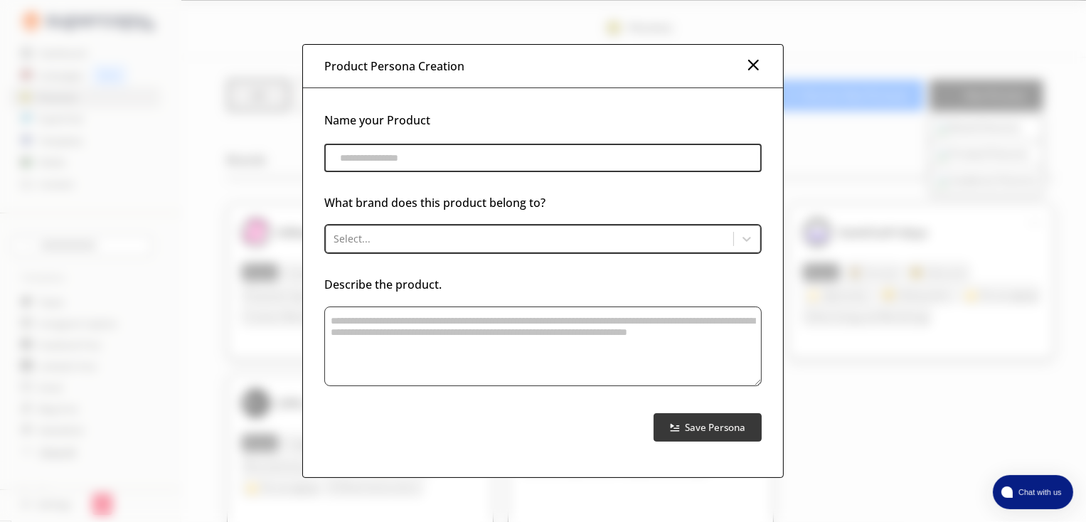
click at [757, 70] on img at bounding box center [752, 64] width 17 height 17
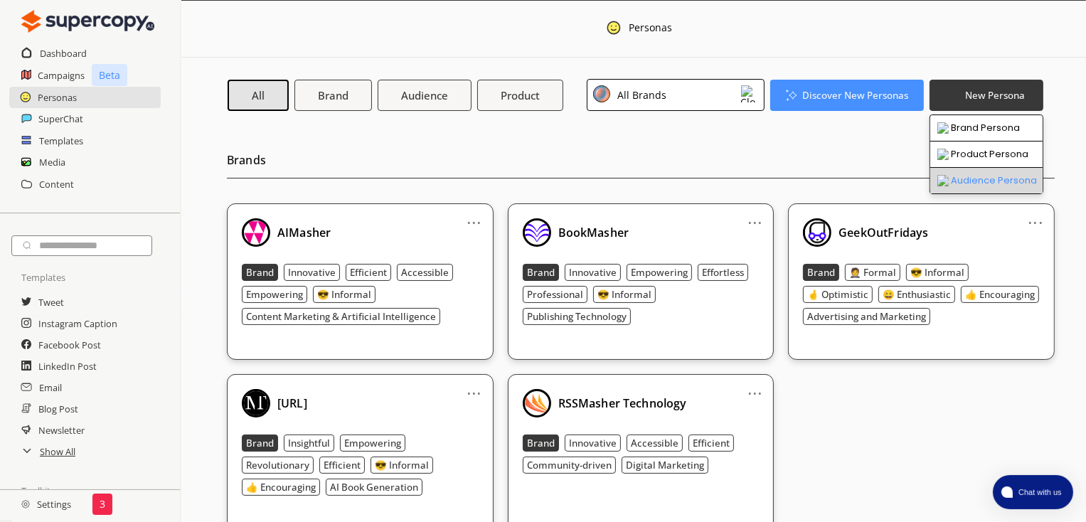
click at [971, 180] on li "Audience Persona" at bounding box center [986, 181] width 112 height 26
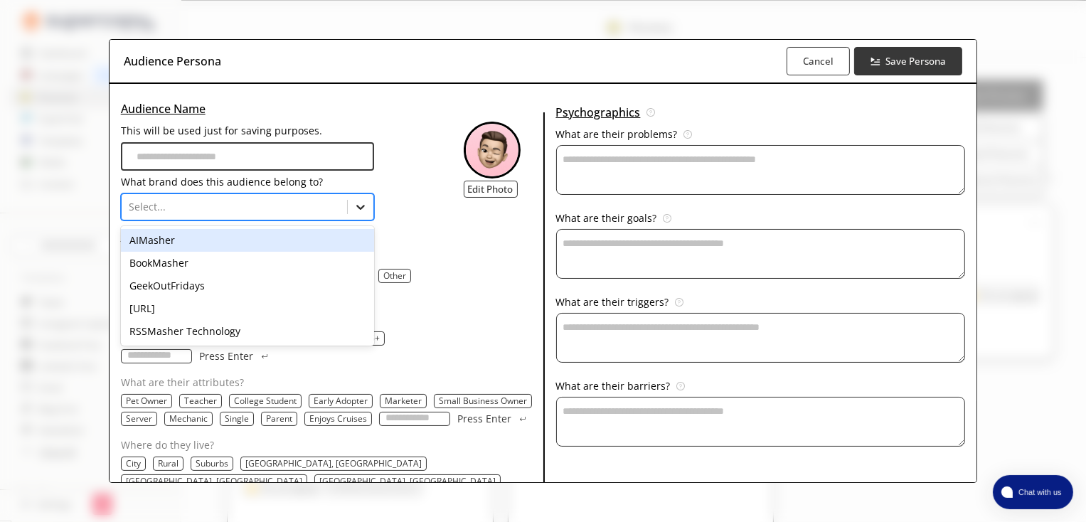
click at [358, 203] on icon at bounding box center [360, 207] width 14 height 14
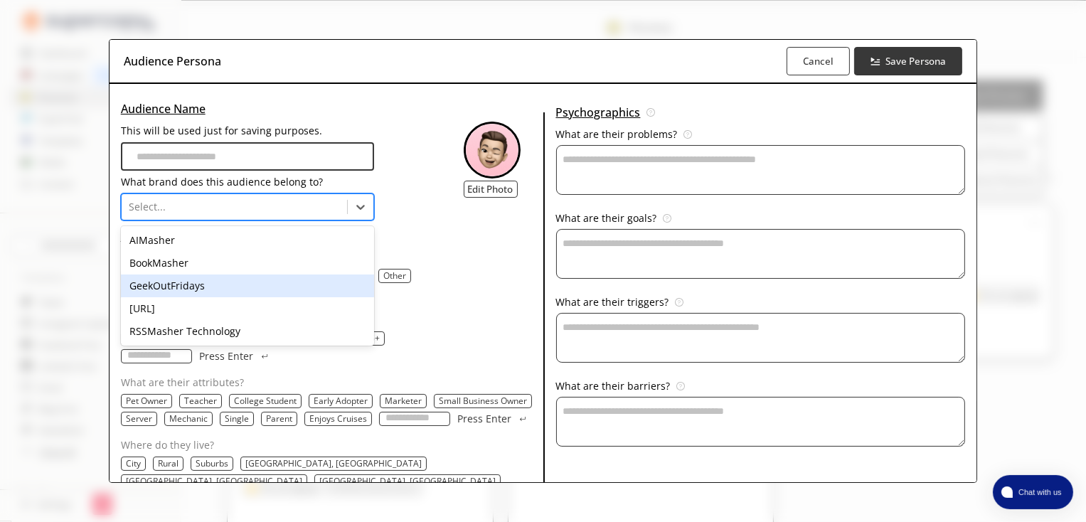
click at [225, 288] on div "GeekOutFridays" at bounding box center [247, 285] width 253 height 23
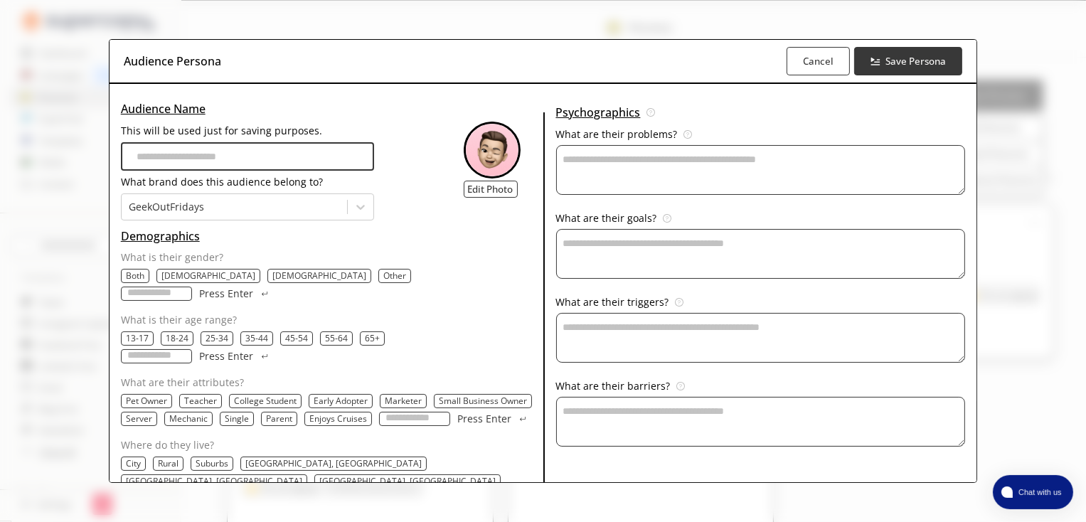
click at [263, 151] on input "This will be used just for saving purposes." at bounding box center [247, 156] width 253 height 28
type input "**********"
click at [272, 274] on p "Male" at bounding box center [319, 274] width 94 height 11
click at [294, 331] on p "45-54" at bounding box center [296, 336] width 23 height 11
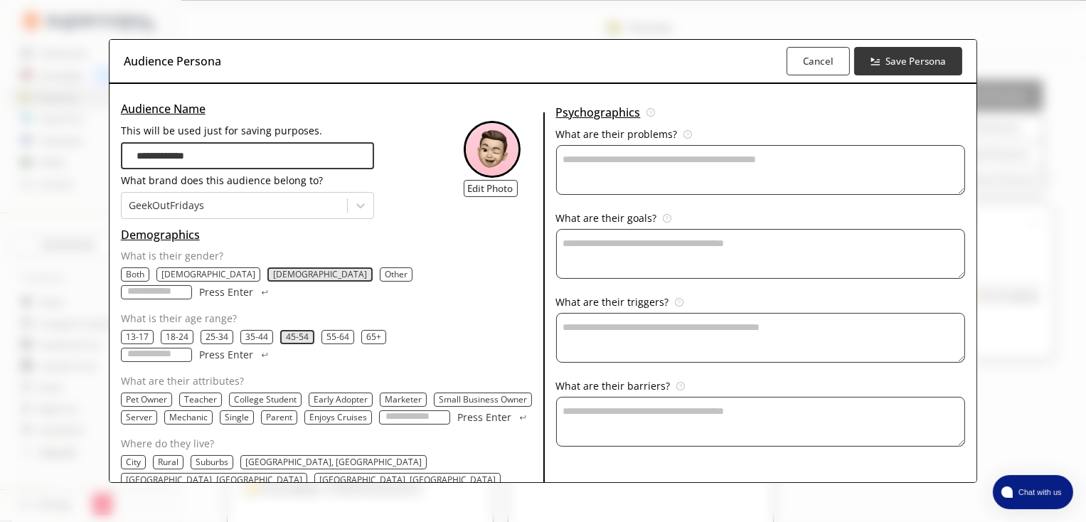
click at [326, 331] on p "55-64" at bounding box center [337, 336] width 23 height 11
click at [368, 331] on p "65+" at bounding box center [375, 336] width 15 height 11
click at [259, 331] on p "35-44" at bounding box center [256, 336] width 23 height 11
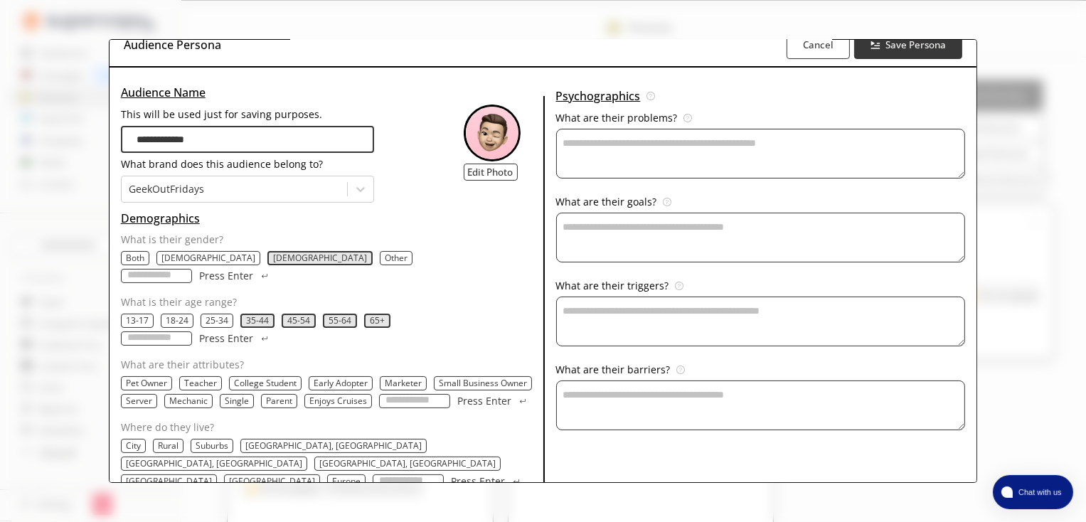
scroll to position [17, 0]
click at [351, 377] on p "Early Adopter" at bounding box center [341, 382] width 54 height 11
click at [387, 377] on p "Marketer" at bounding box center [404, 382] width 37 height 11
click at [471, 377] on p "Small Business Owner" at bounding box center [486, 382] width 88 height 11
click at [388, 393] on input "What are their attributes?" at bounding box center [414, 400] width 71 height 14
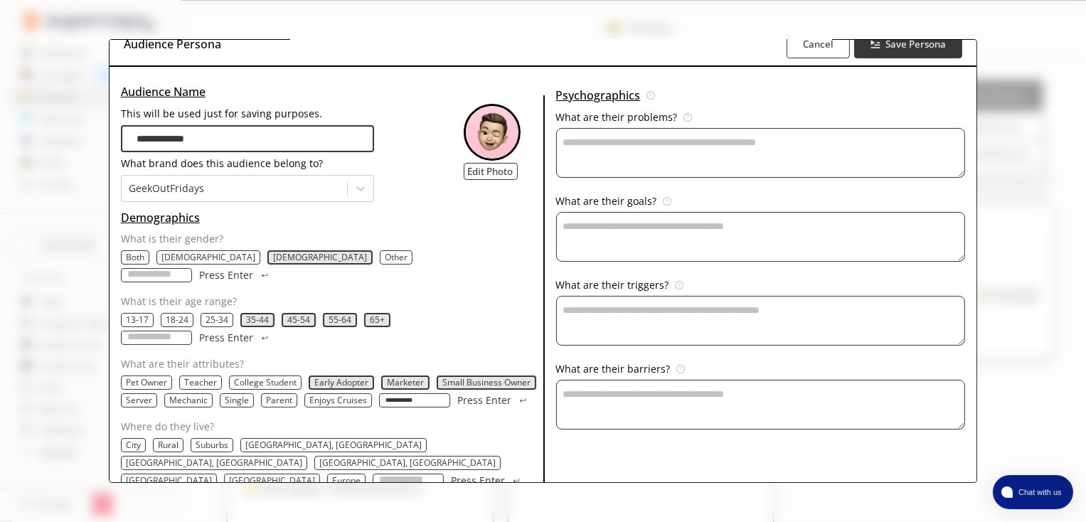
type input "**********"
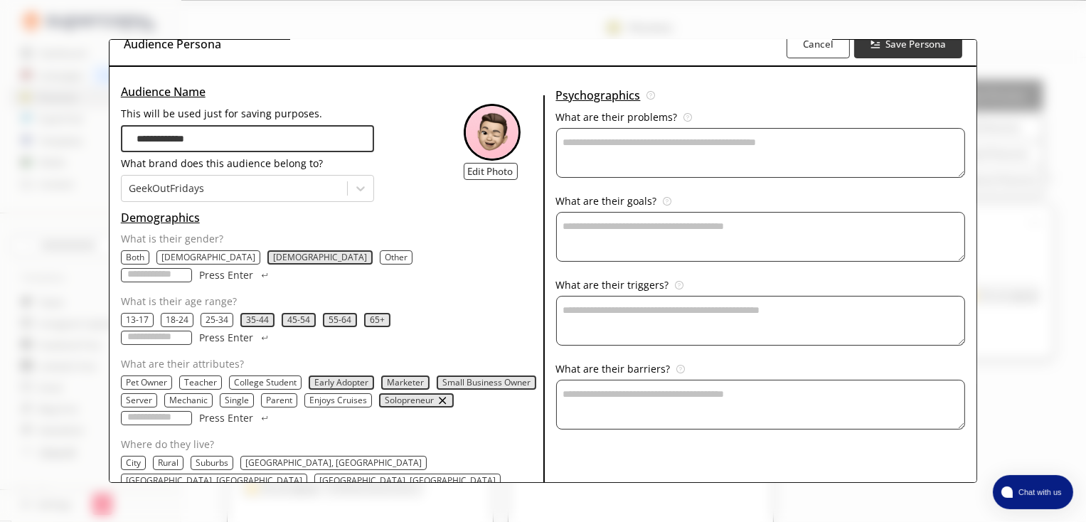
scroll to position [34, 0]
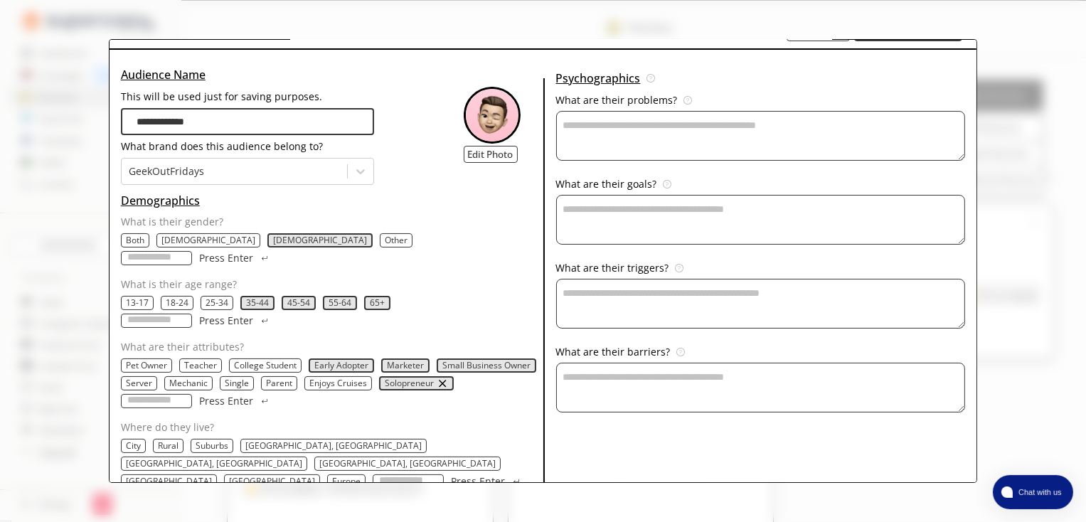
click at [210, 440] on p "Suburbs" at bounding box center [212, 445] width 33 height 11
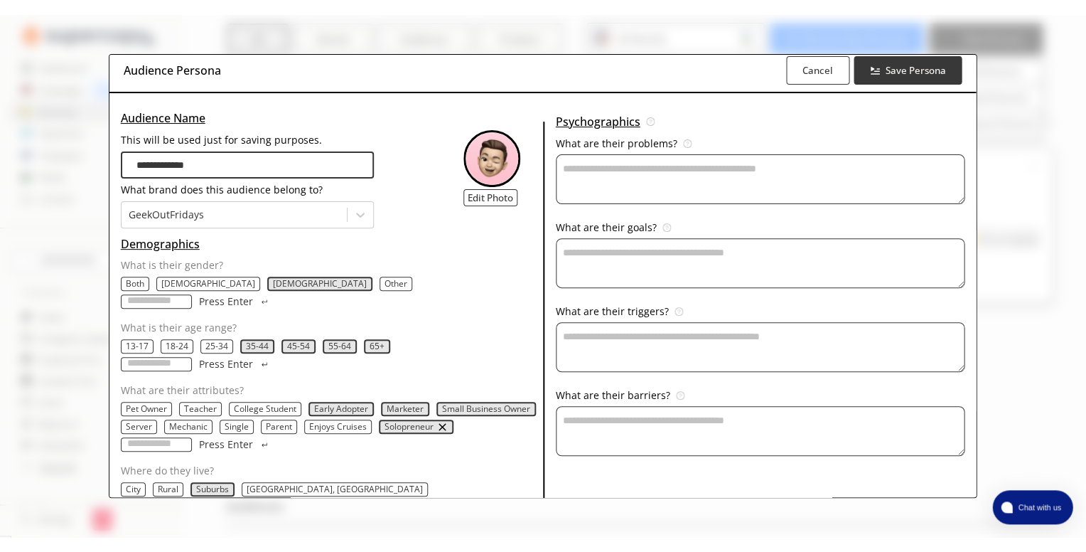
scroll to position [0, 0]
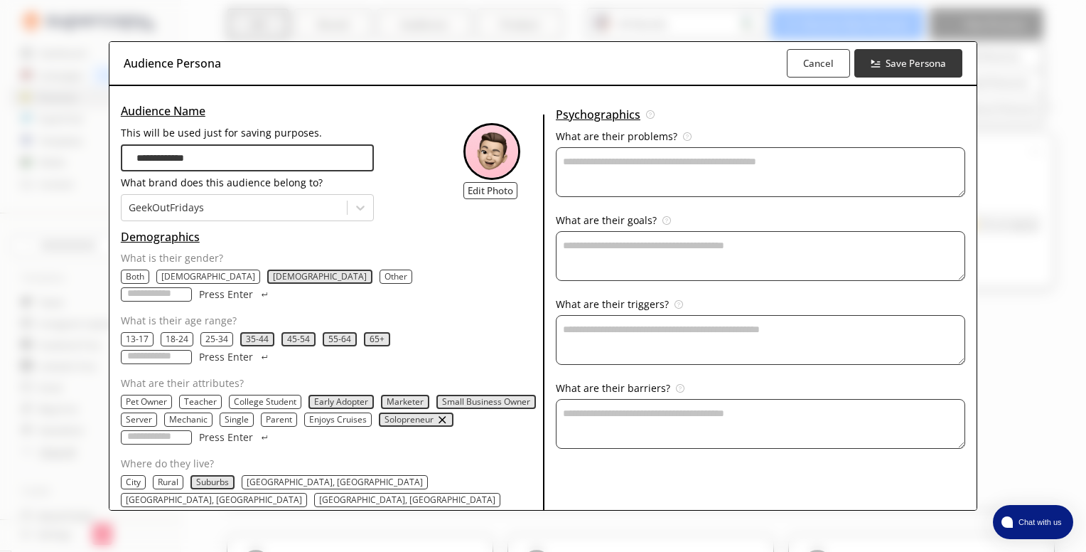
click at [246, 333] on p "35-44" at bounding box center [257, 338] width 23 height 11
click at [286, 333] on p "45-54" at bounding box center [297, 338] width 23 height 11
click at [326, 333] on p "55-64" at bounding box center [337, 338] width 23 height 11
click at [365, 333] on p "65+" at bounding box center [372, 338] width 15 height 11
click at [192, 350] on input "What is their age range?" at bounding box center [156, 357] width 71 height 14
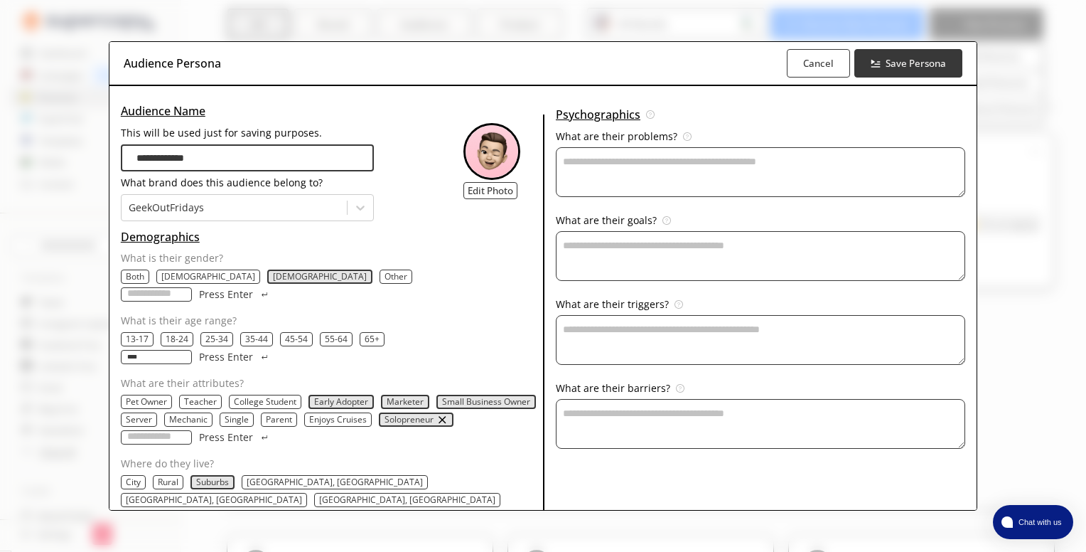
type input "*****"
click at [613, 166] on textarea "This will be used just for saving purposes." at bounding box center [761, 172] width 410 height 50
paste textarea "**********"
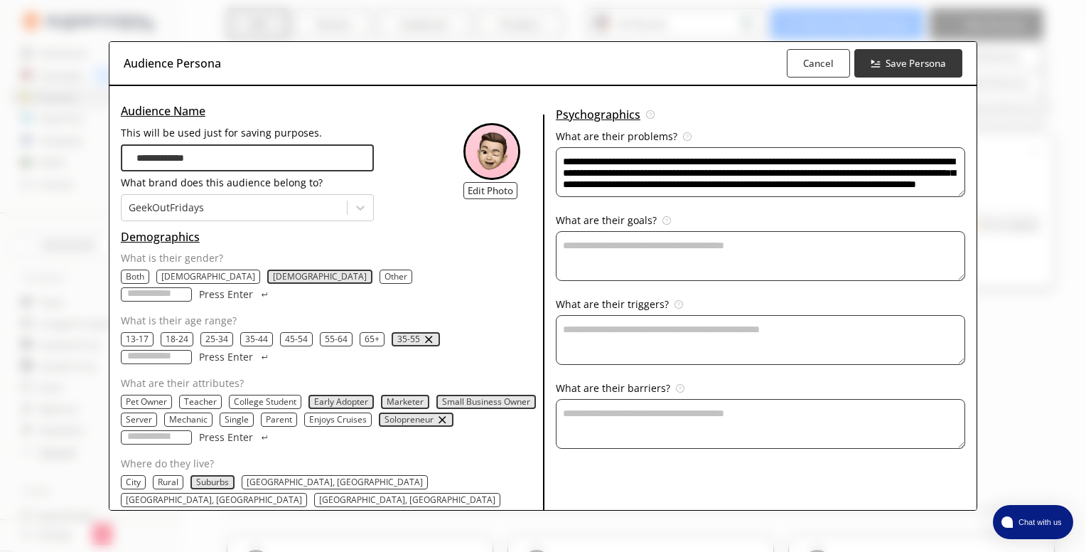
scroll to position [6, 0]
type textarea "**********"
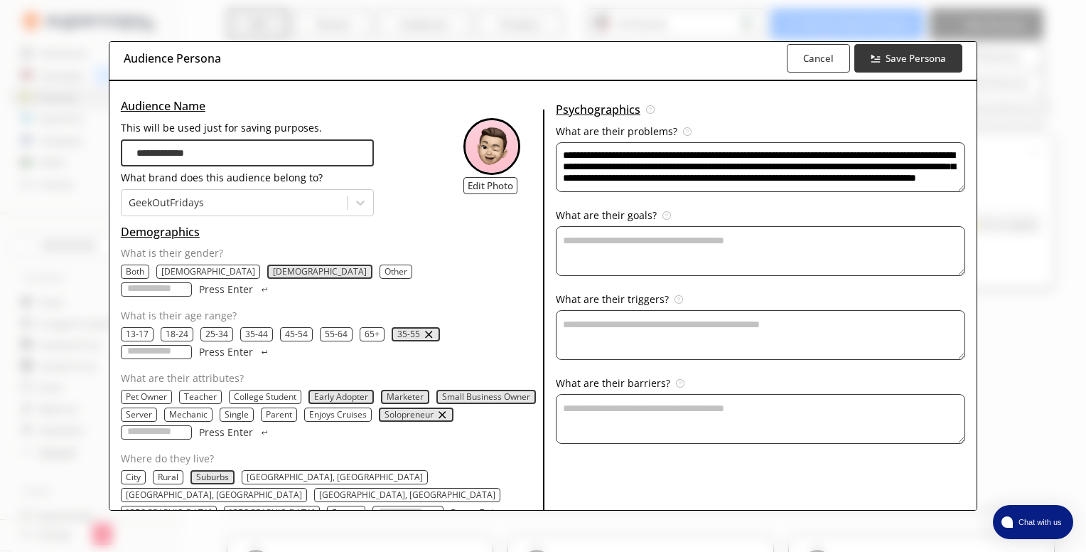
scroll to position [9, 0]
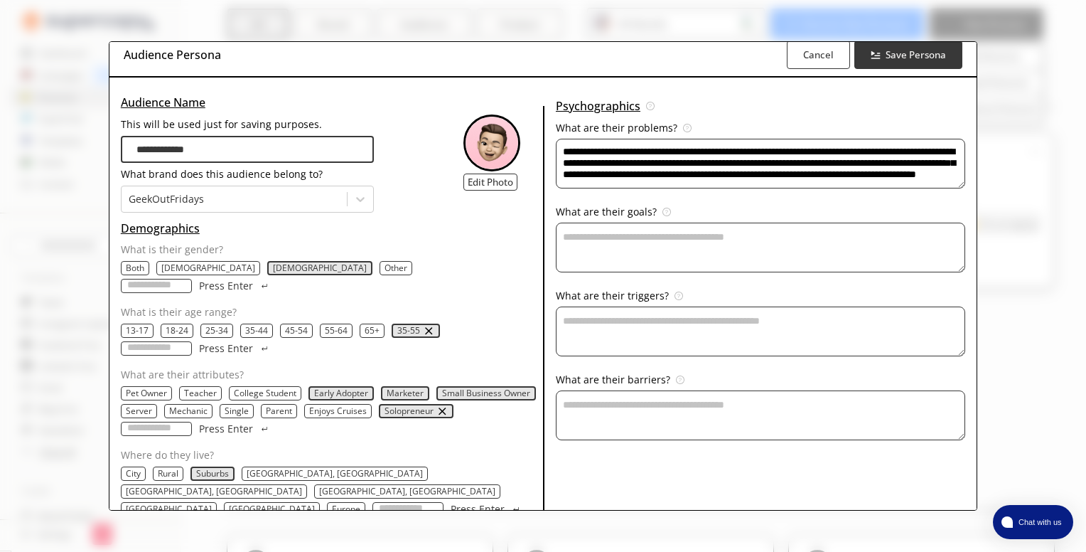
click at [727, 163] on textarea "**********" at bounding box center [761, 164] width 410 height 50
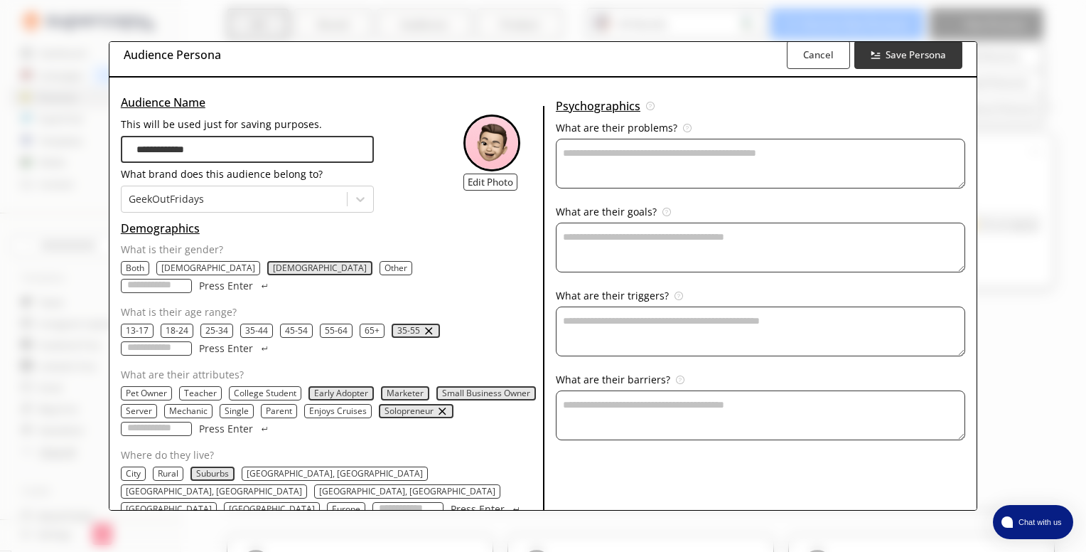
scroll to position [0, 0]
paste textarea "**********"
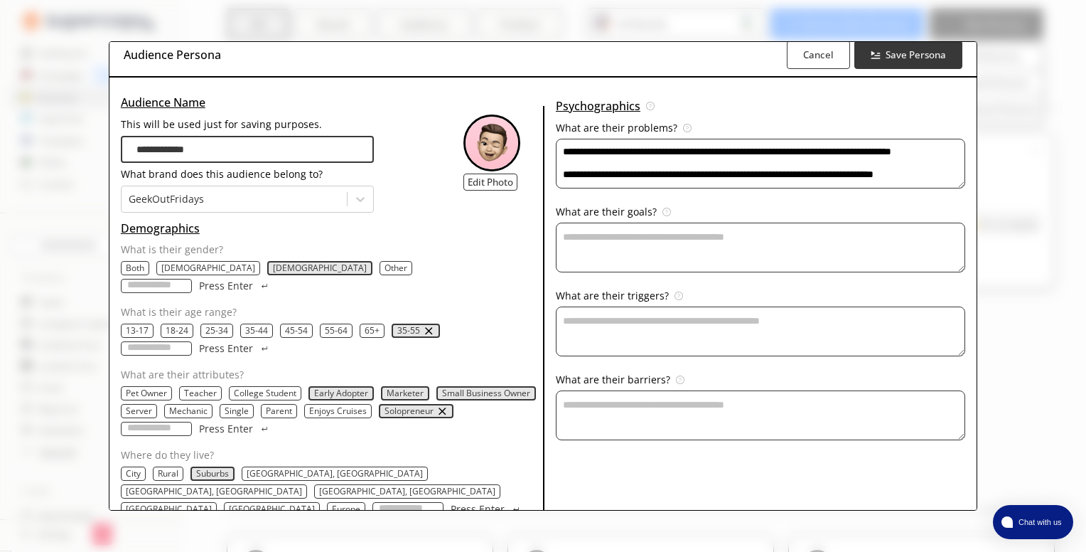
scroll to position [142, 0]
type textarea "**********"
click at [675, 188] on textarea "This will be used just for saving purposes." at bounding box center [761, 164] width 410 height 50
click at [589, 188] on textarea "This will be used just for saving purposes." at bounding box center [761, 164] width 410 height 50
paste textarea "**********"
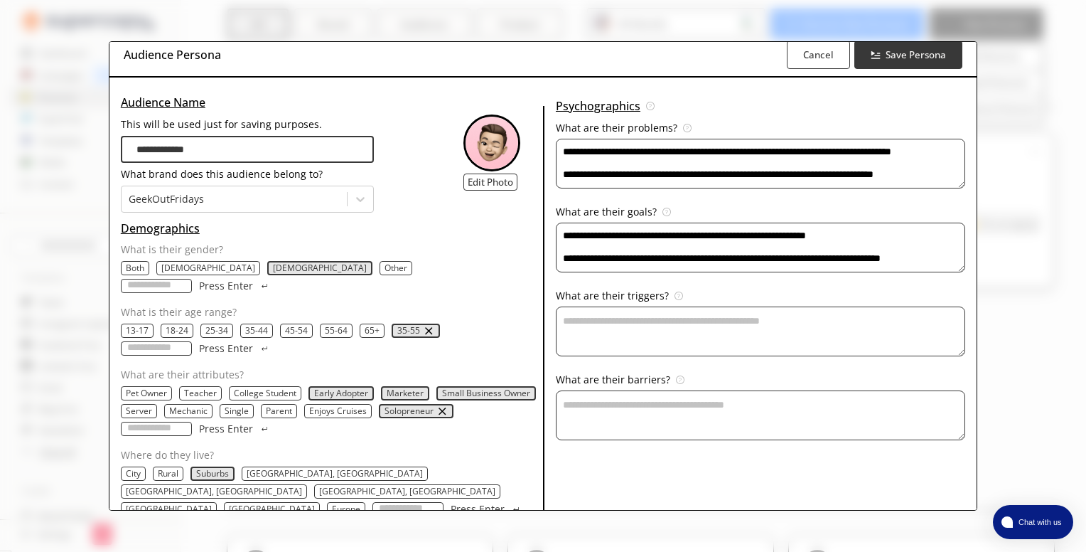
scroll to position [97, 0]
type textarea "**********"
click at [594, 188] on textarea "This will be used just for saving purposes." at bounding box center [761, 164] width 410 height 50
click at [592, 188] on textarea "This will be used just for saving purposes." at bounding box center [761, 164] width 410 height 50
paste textarea "**********"
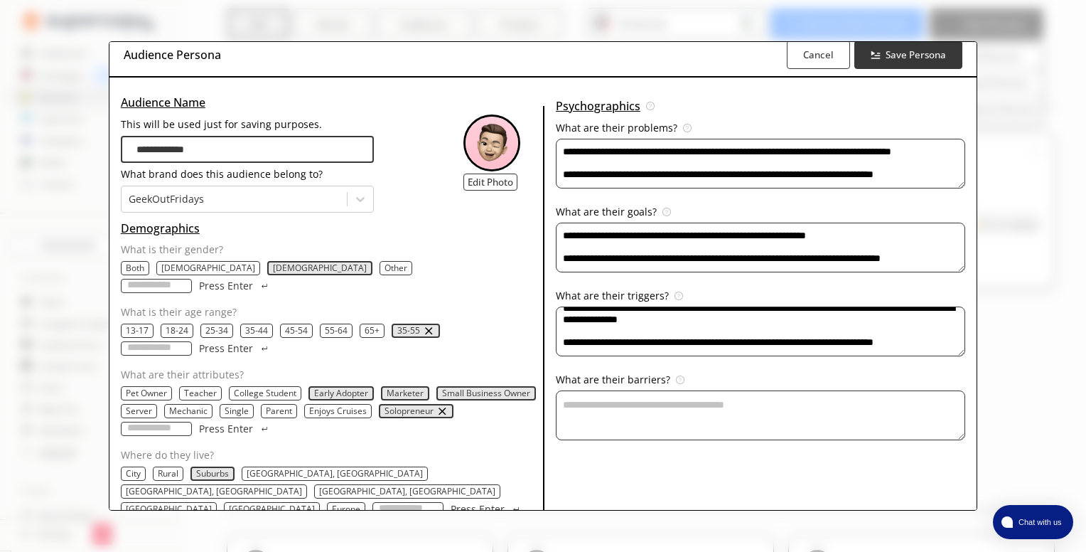
scroll to position [119, 0]
type textarea "**********"
click at [614, 188] on textarea "This will be used just for saving purposes." at bounding box center [761, 164] width 410 height 50
paste textarea "**********"
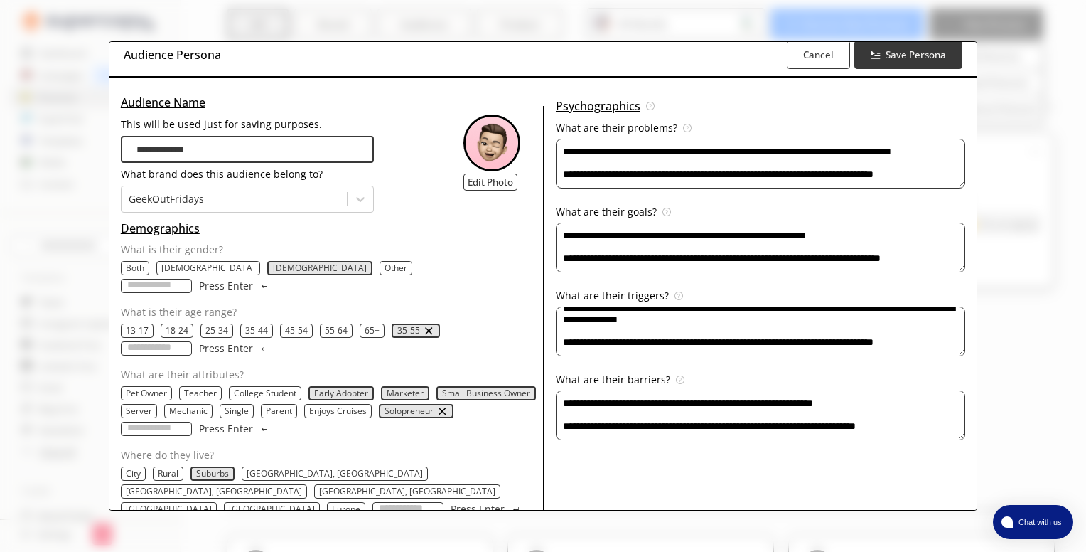
scroll to position [97, 0]
type textarea "**********"
click at [902, 58] on b "Save Persona" at bounding box center [916, 55] width 63 height 14
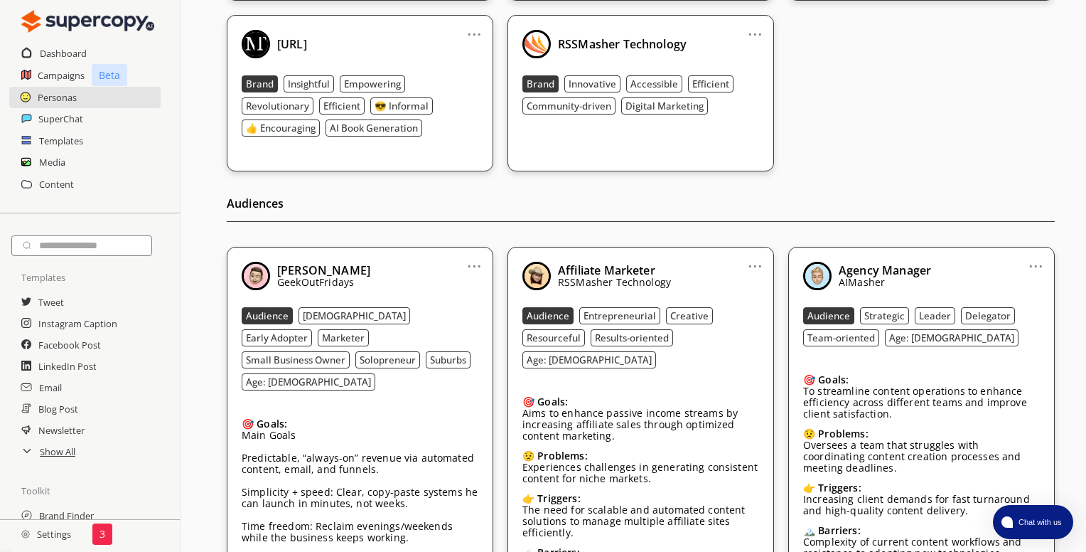
scroll to position [355, 0]
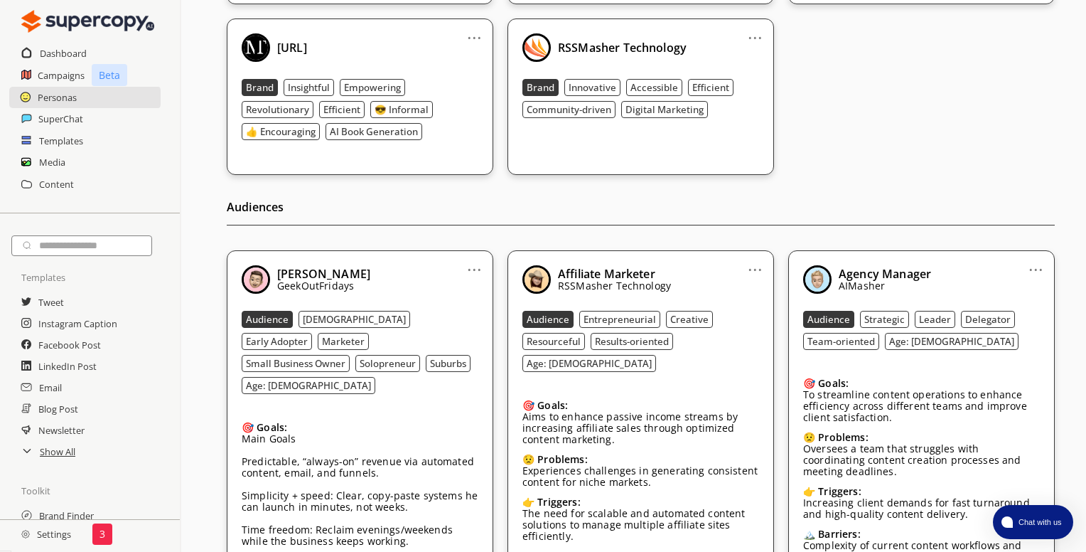
click at [475, 267] on link "..." at bounding box center [474, 263] width 15 height 11
click at [407, 464] on p "Main Goals Predictable, “always-on” revenue via automated content, email, and f…" at bounding box center [360, 524] width 237 height 182
click at [68, 120] on h2 "SuperChat" at bounding box center [61, 118] width 46 height 21
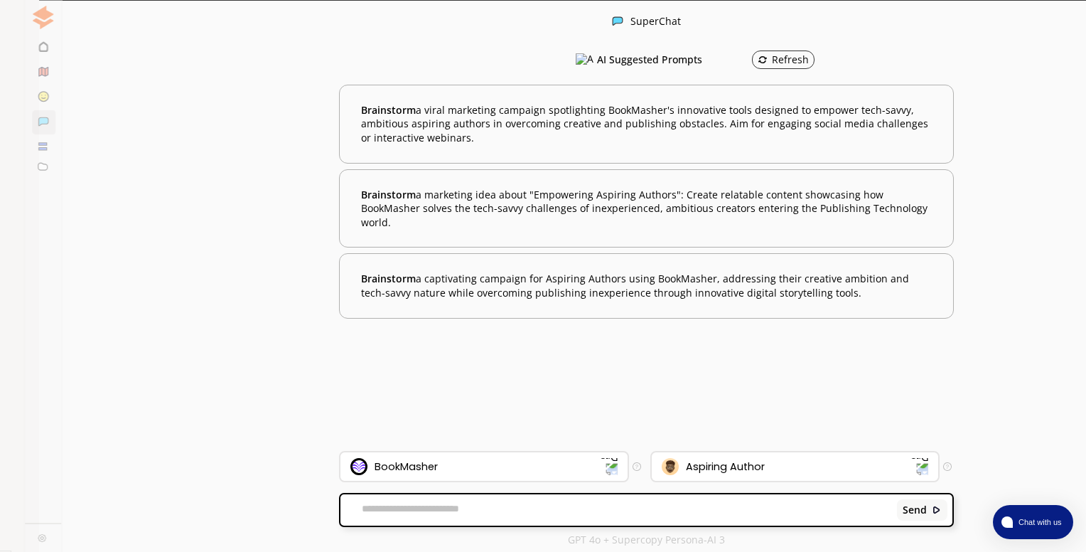
click at [191, 21] on img at bounding box center [191, 22] width 17 height 17
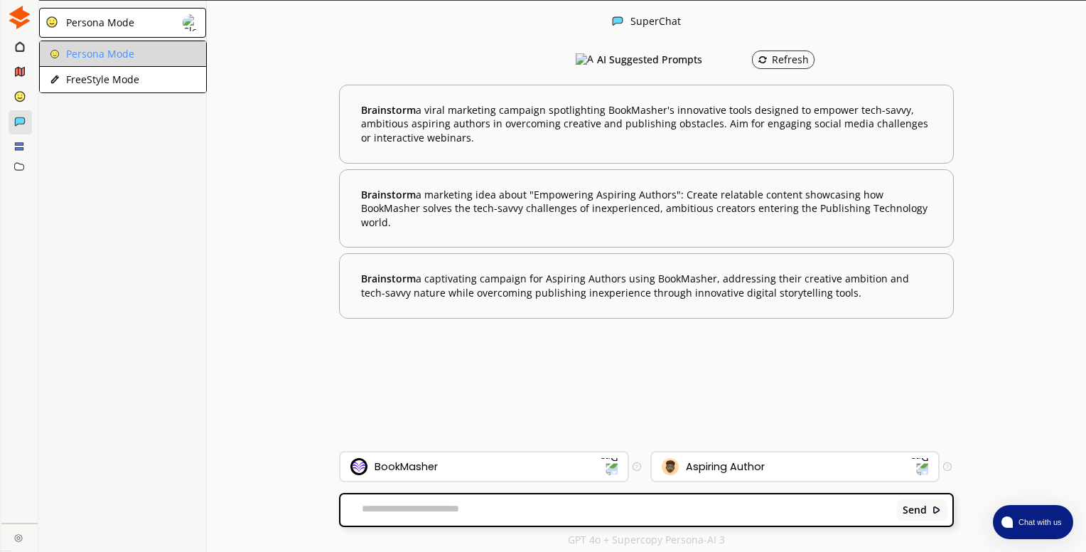
click at [137, 50] on li "Persona Mode" at bounding box center [123, 54] width 166 height 26
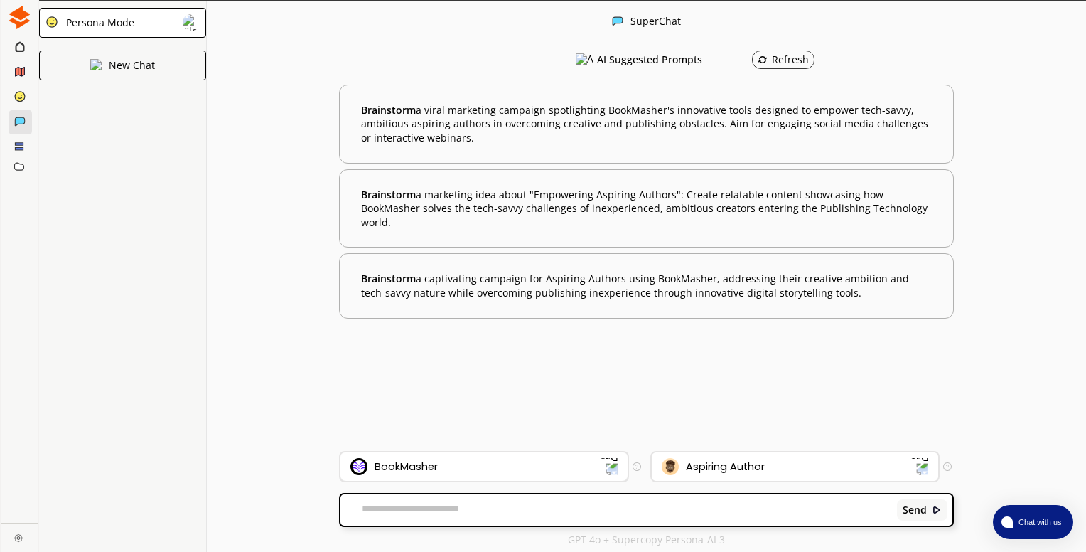
click at [610, 465] on img at bounding box center [608, 466] width 18 height 18
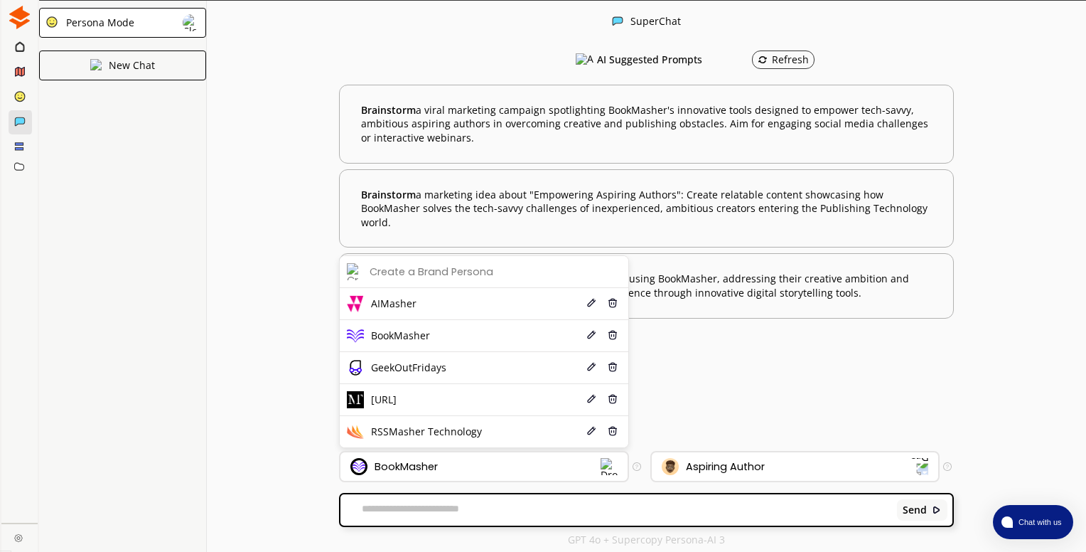
drag, startPoint x: 427, startPoint y: 367, endPoint x: 441, endPoint y: 368, distance: 13.6
click at [427, 367] on span "GeekOutFridays" at bounding box center [408, 367] width 75 height 11
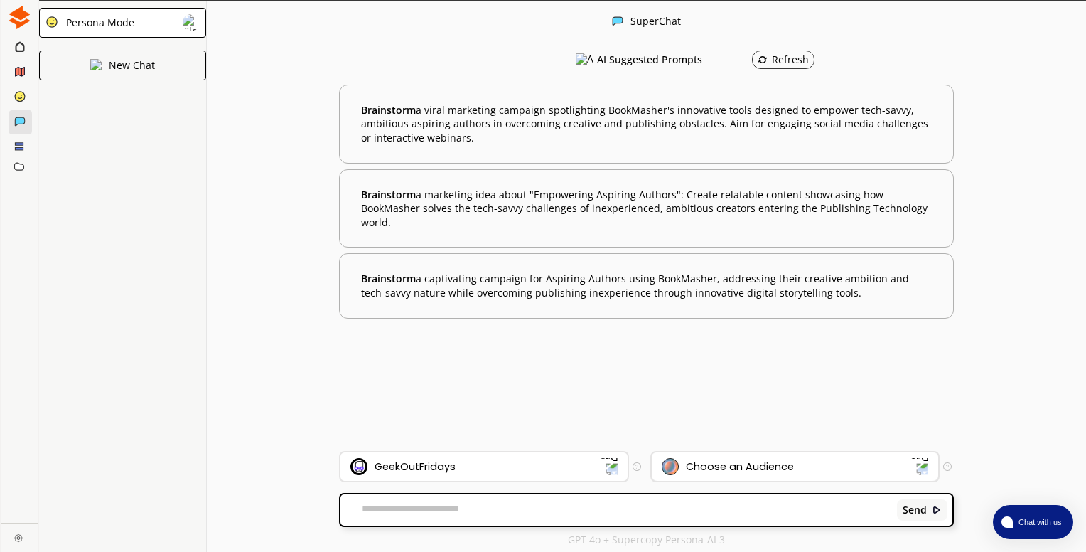
click at [921, 465] on img at bounding box center [920, 466] width 18 height 18
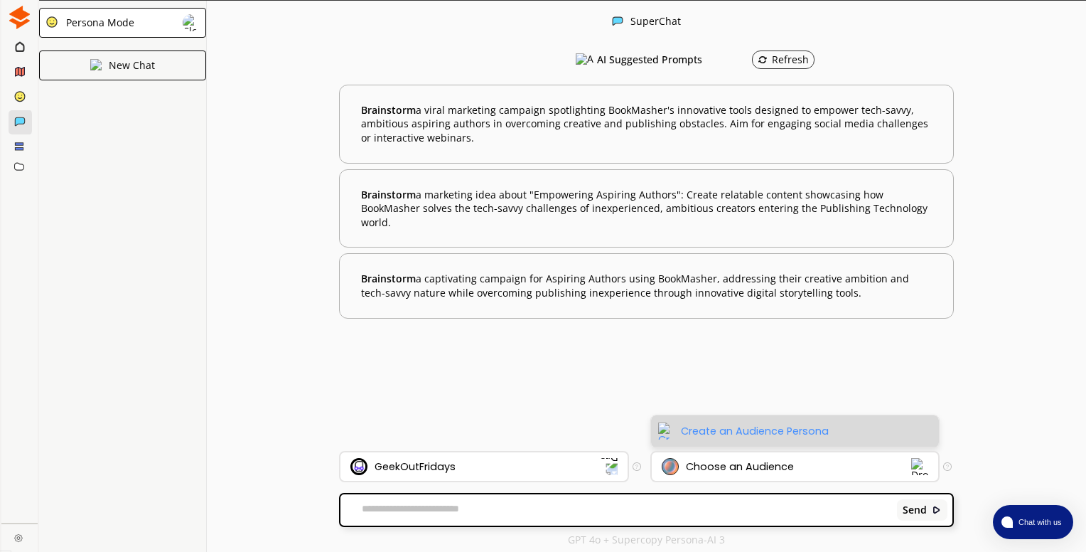
click at [767, 430] on div "Create an Audience Persona" at bounding box center [755, 430] width 148 height 11
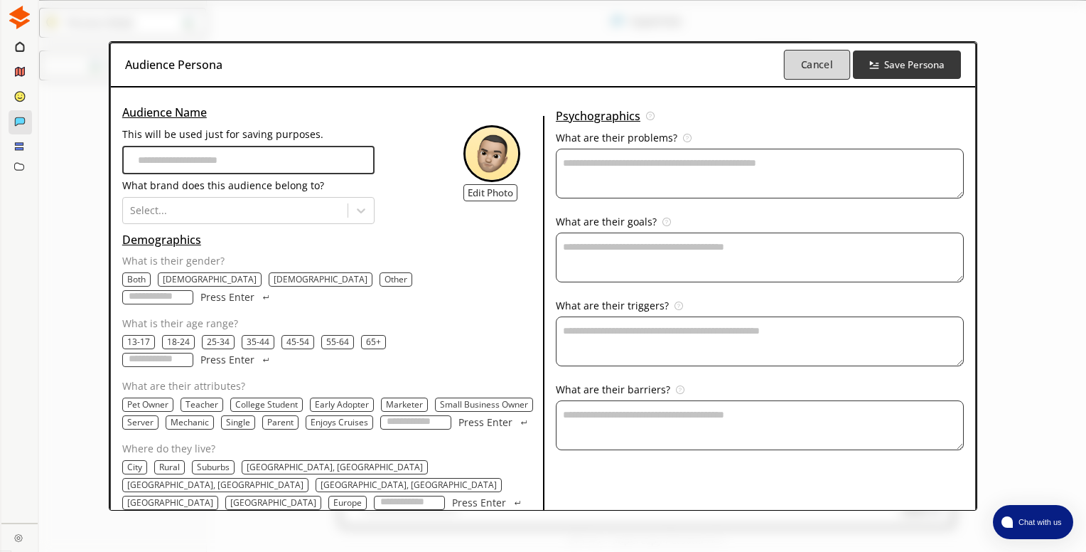
click at [822, 72] on b "Cancel" at bounding box center [817, 65] width 32 height 14
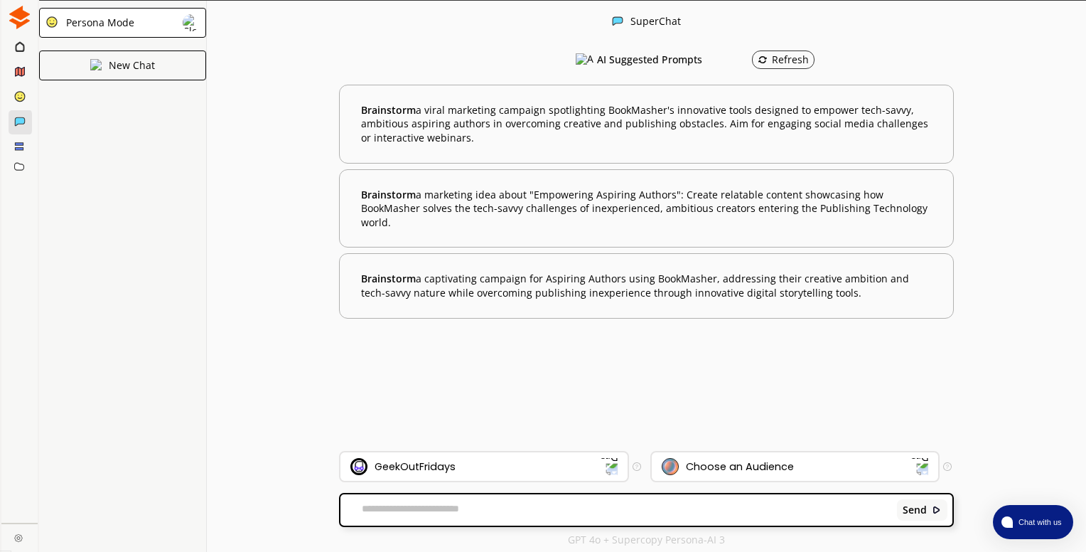
click at [22, 48] on icon at bounding box center [19, 46] width 9 height 11
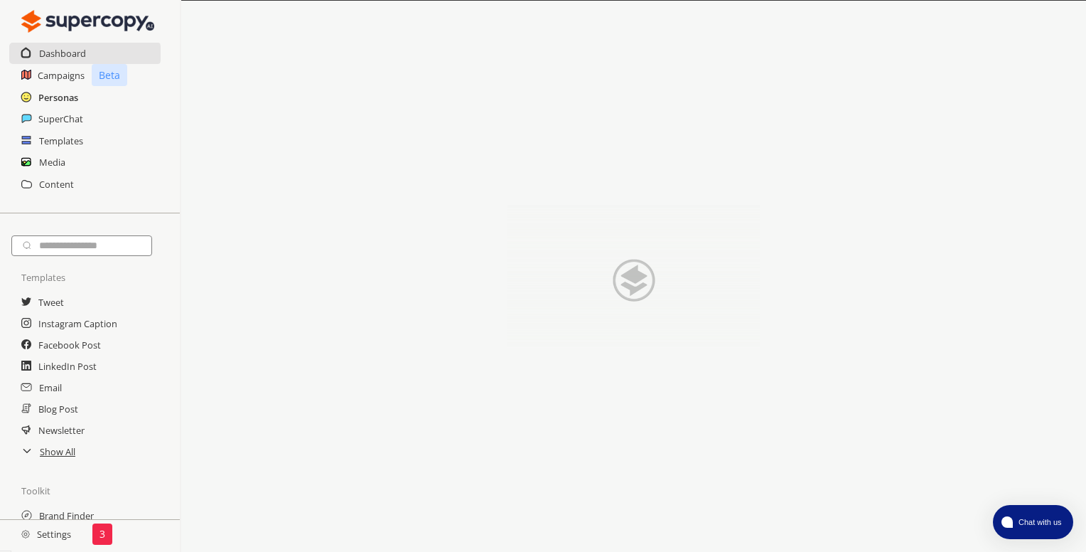
click at [43, 97] on h2 "Personas" at bounding box center [58, 97] width 40 height 21
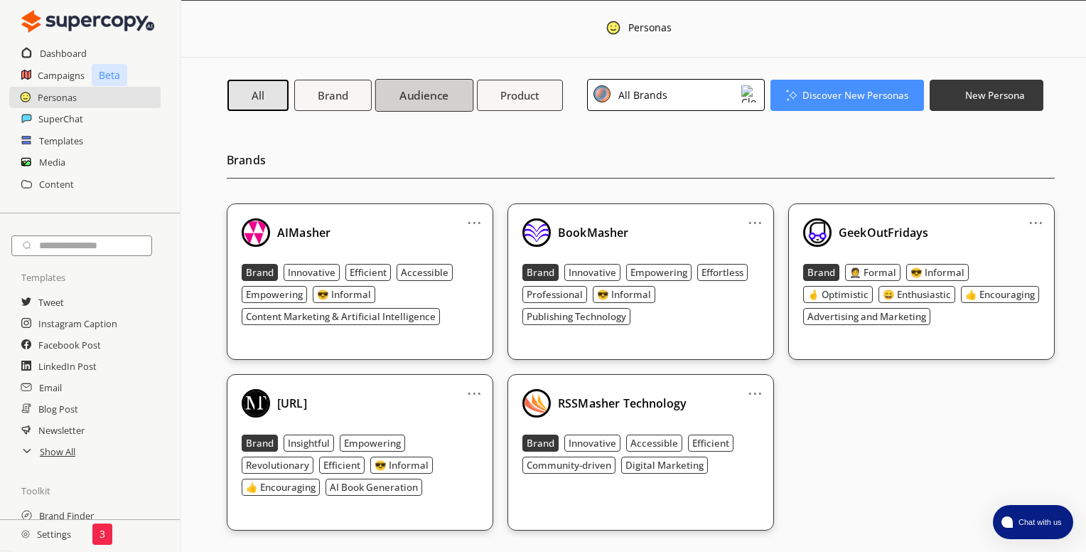
click at [424, 94] on b "Audience" at bounding box center [424, 94] width 49 height 15
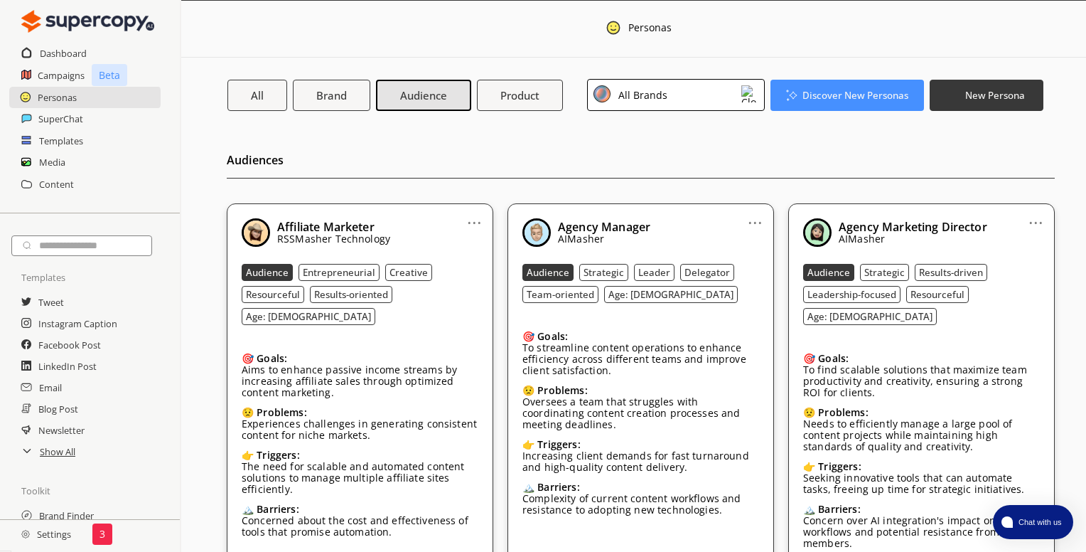
click at [742, 92] on img at bounding box center [750, 93] width 17 height 17
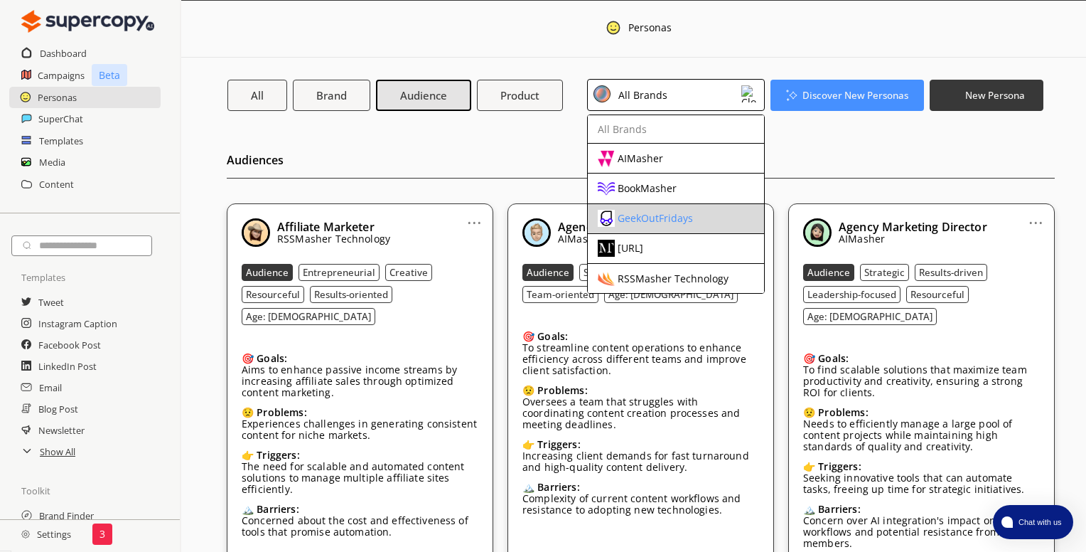
click at [670, 210] on div "GeekOutFridays" at bounding box center [664, 218] width 133 height 17
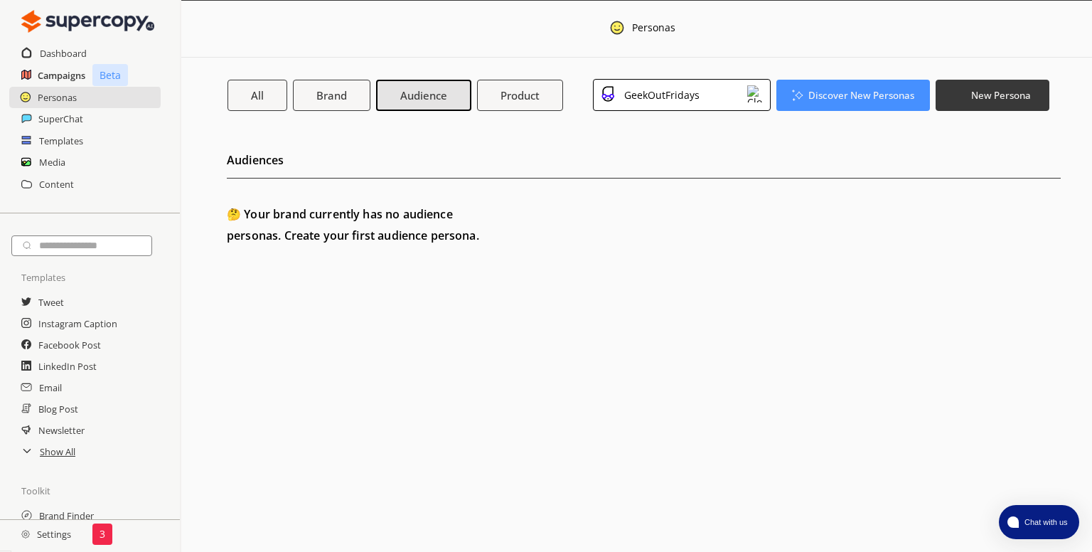
click at [63, 76] on h2 "Campaigns" at bounding box center [62, 75] width 48 height 21
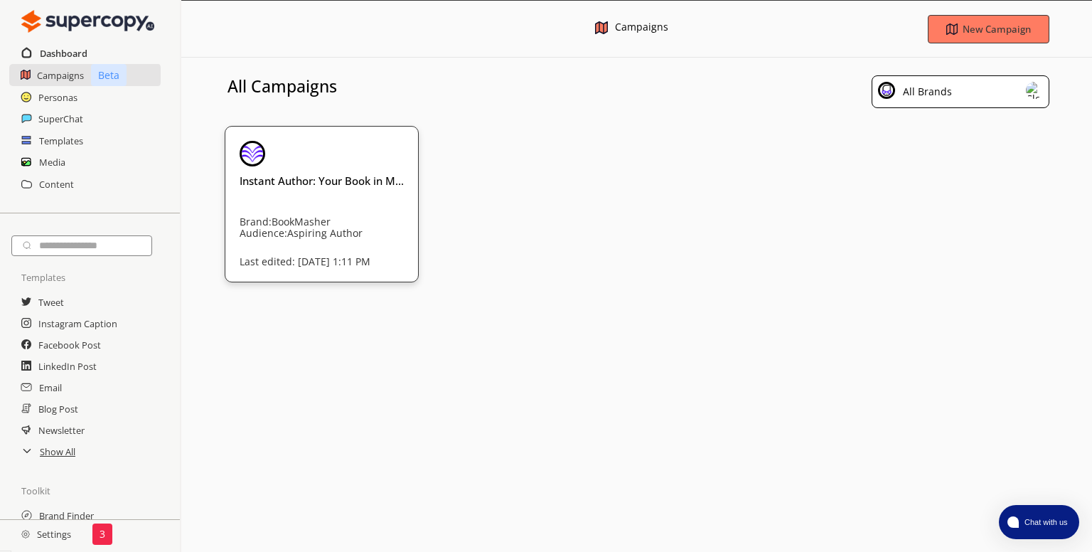
click at [65, 49] on h2 "Dashboard" at bounding box center [64, 53] width 48 height 21
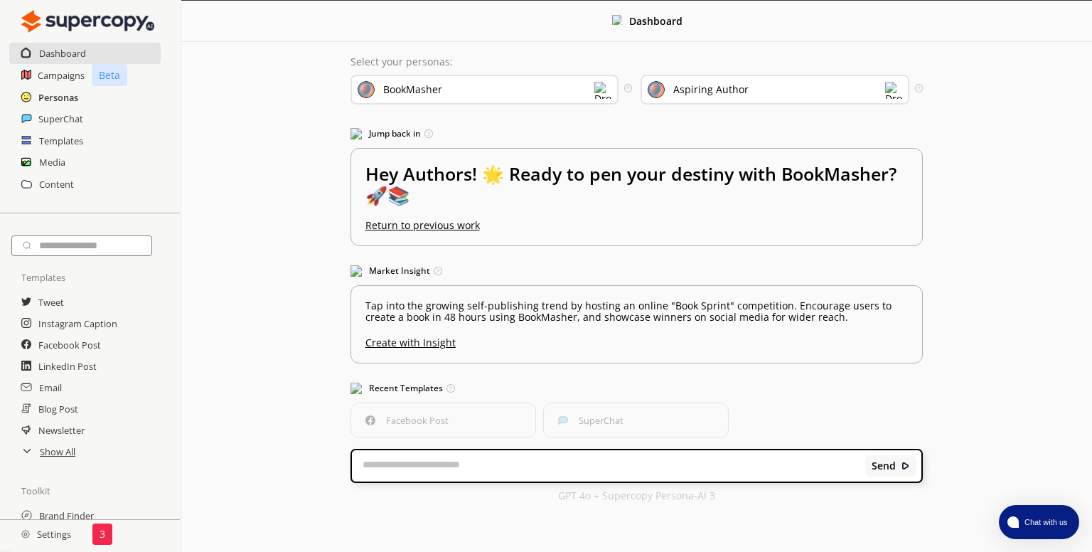
click at [68, 98] on h2 "Personas" at bounding box center [58, 97] width 40 height 21
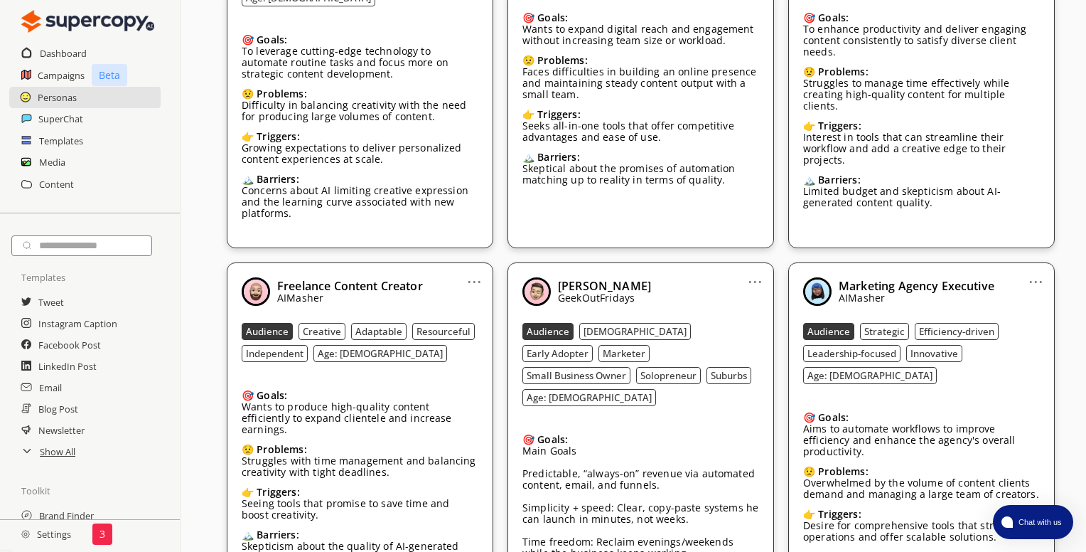
scroll to position [1493, 0]
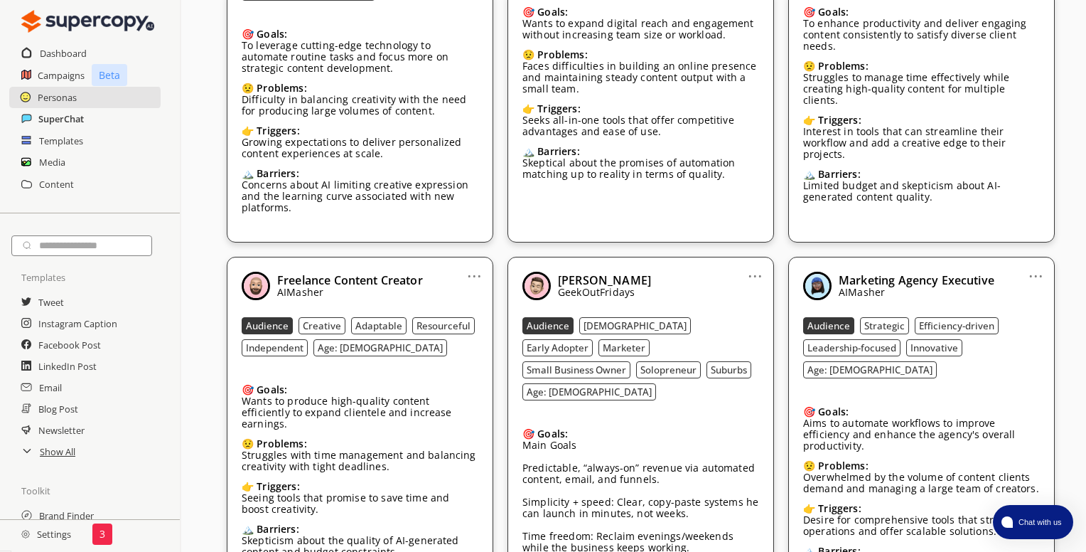
click at [57, 119] on h2 "SuperChat" at bounding box center [61, 118] width 46 height 21
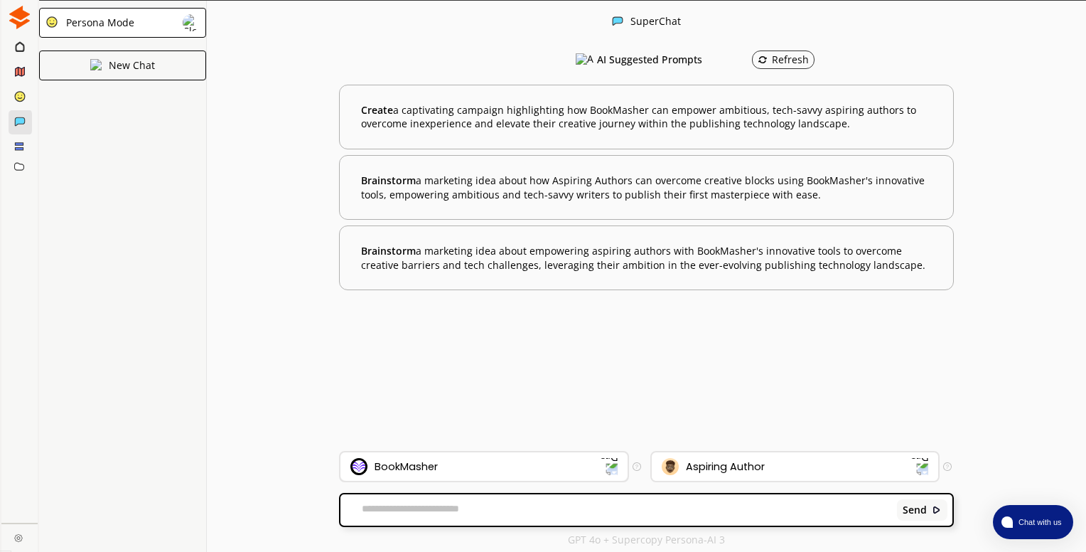
click at [612, 467] on img at bounding box center [608, 466] width 18 height 18
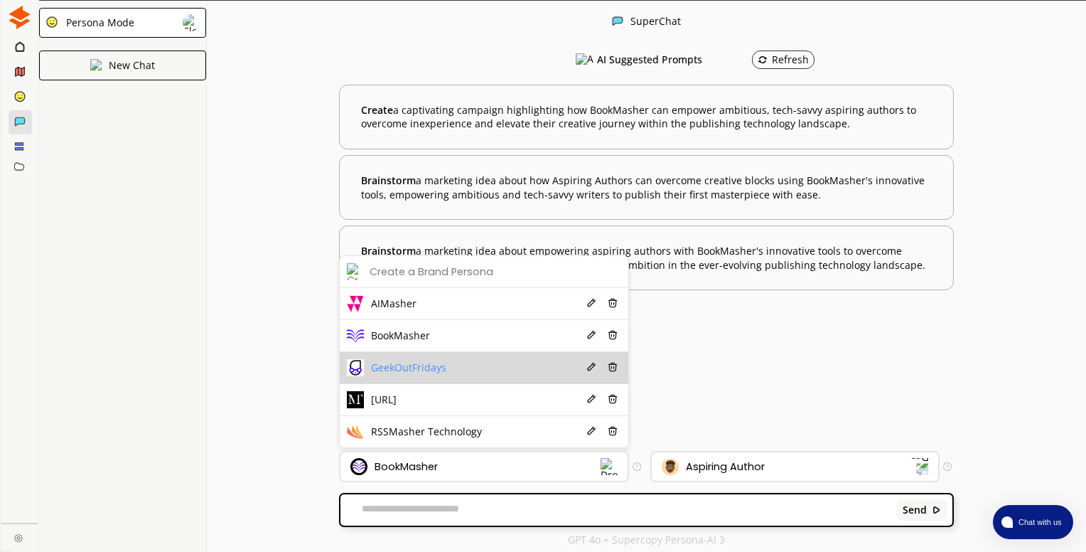
click at [422, 373] on span "GeekOutFridays" at bounding box center [408, 367] width 75 height 11
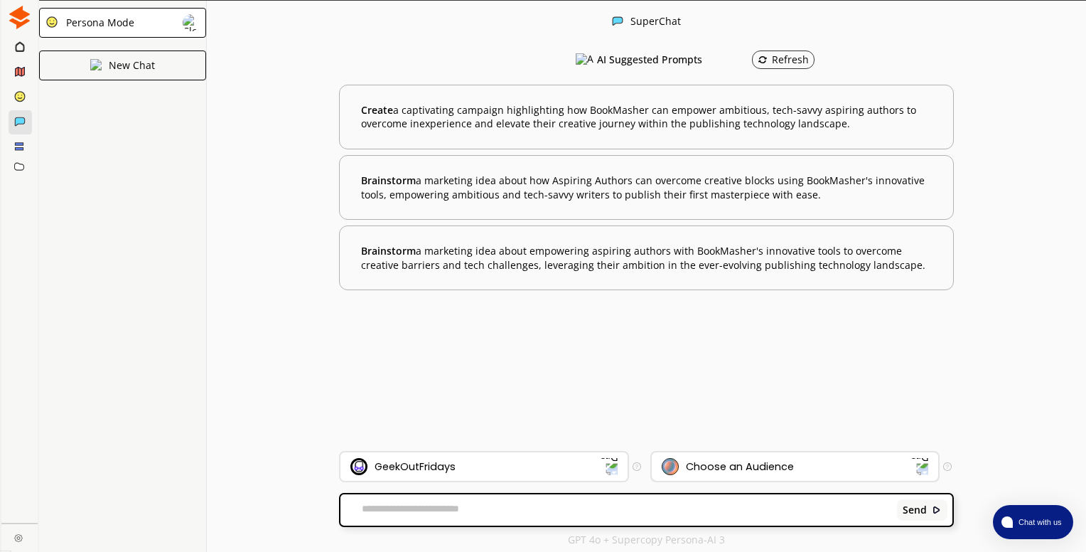
click at [833, 470] on div "Choose an Audience" at bounding box center [787, 466] width 250 height 17
click at [22, 19] on img at bounding box center [19, 17] width 23 height 23
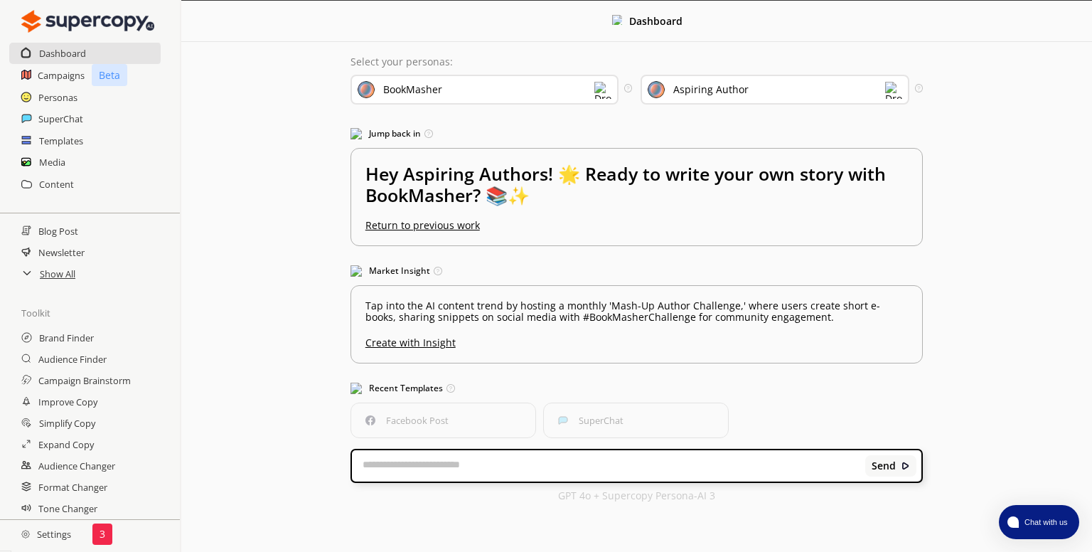
click at [60, 521] on h2 "Settings" at bounding box center [46, 534] width 92 height 28
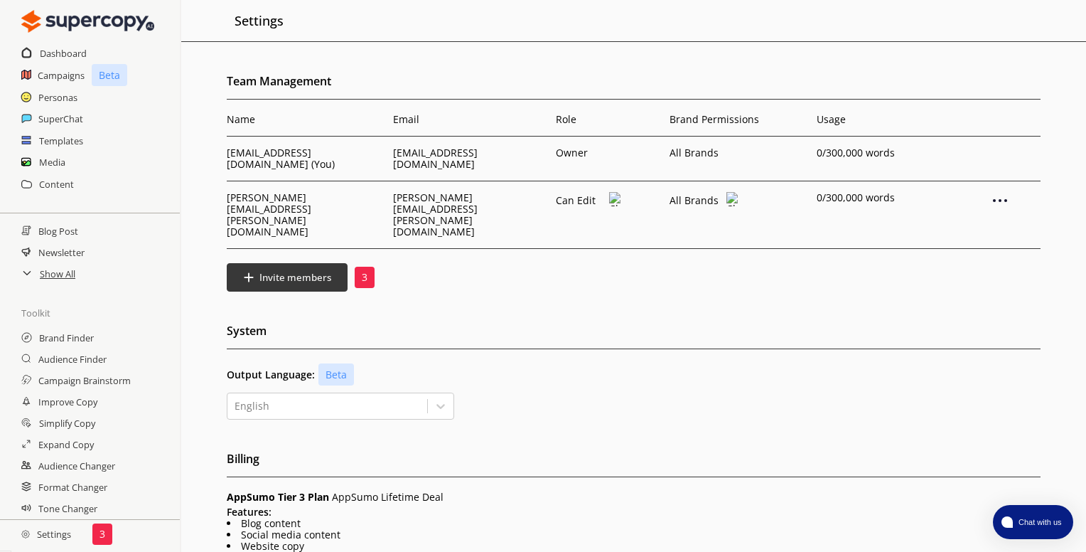
click at [58, 521] on h2 "Settings" at bounding box center [46, 534] width 92 height 28
click at [994, 192] on img at bounding box center [1000, 200] width 17 height 17
click at [857, 263] on div "Team Management Name Email Role Brand Permissions Usage dunrent@swbell.net (You…" at bounding box center [633, 476] width 905 height 813
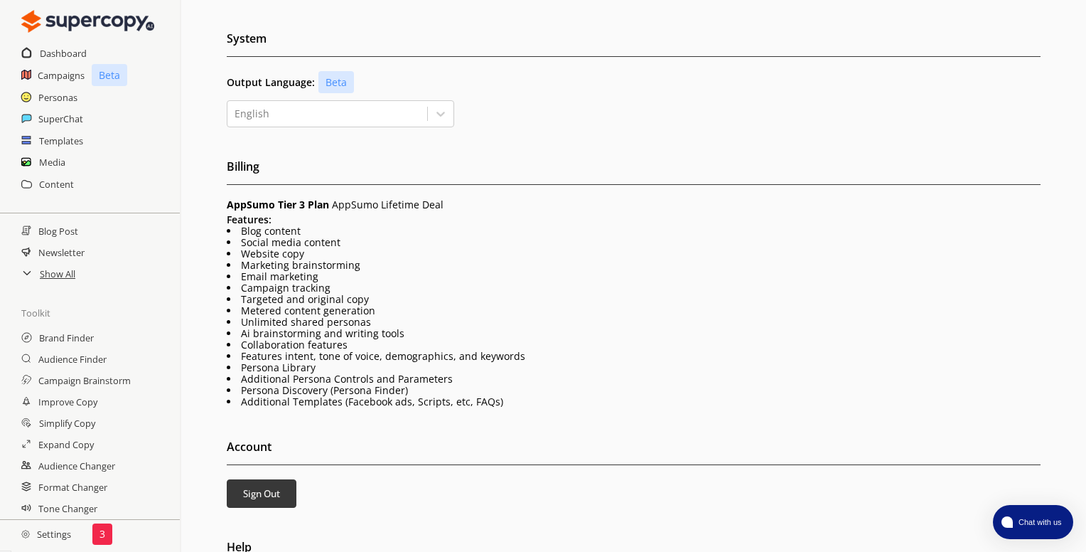
scroll to position [294, 0]
click at [265, 486] on b "Sign Out" at bounding box center [261, 493] width 39 height 14
